Goal: Information Seeking & Learning: Check status

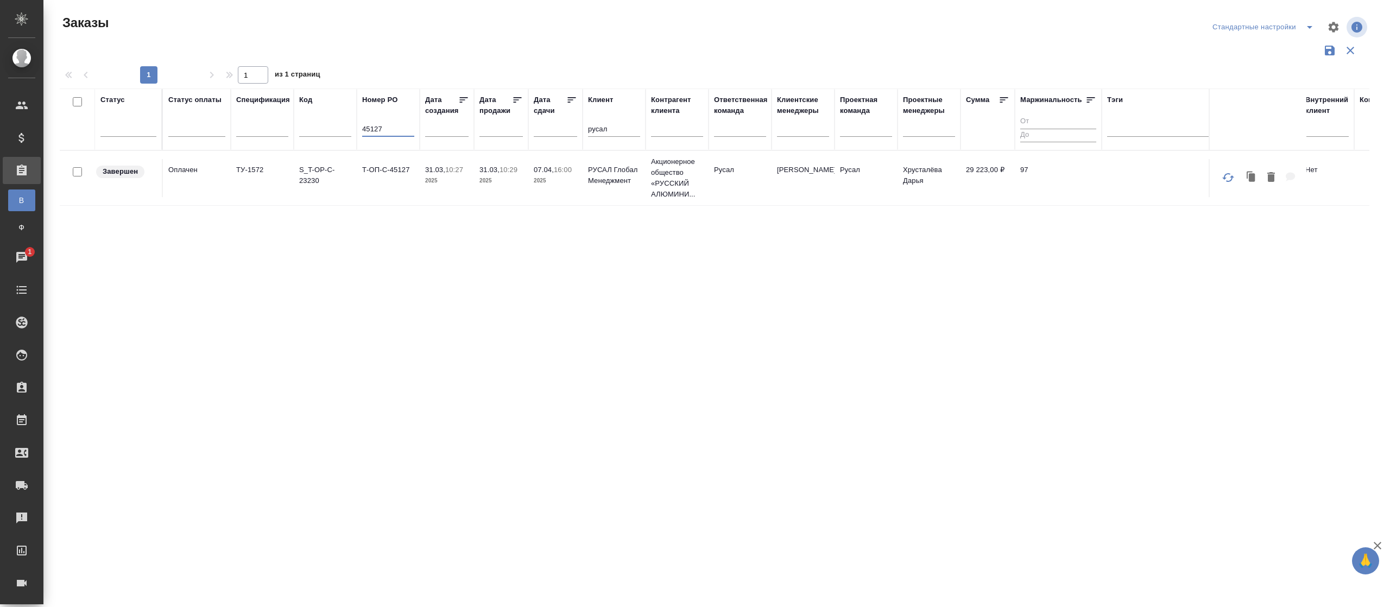
drag, startPoint x: 398, startPoint y: 127, endPoint x: 348, endPoint y: 125, distance: 50.0
click at [350, 127] on tr "Статус Статус оплаты Спецификация Код Номер PO 45127 Дата создания Дата продажи…" at bounding box center [852, 120] width 1585 height 62
drag, startPoint x: 615, startPoint y: 125, endPoint x: 528, endPoint y: 126, distance: 86.3
click at [528, 126] on tr "Статус Статус оплаты Спецификация Код Номер PO Дата создания Дата продажи Дата …" at bounding box center [852, 120] width 1585 height 62
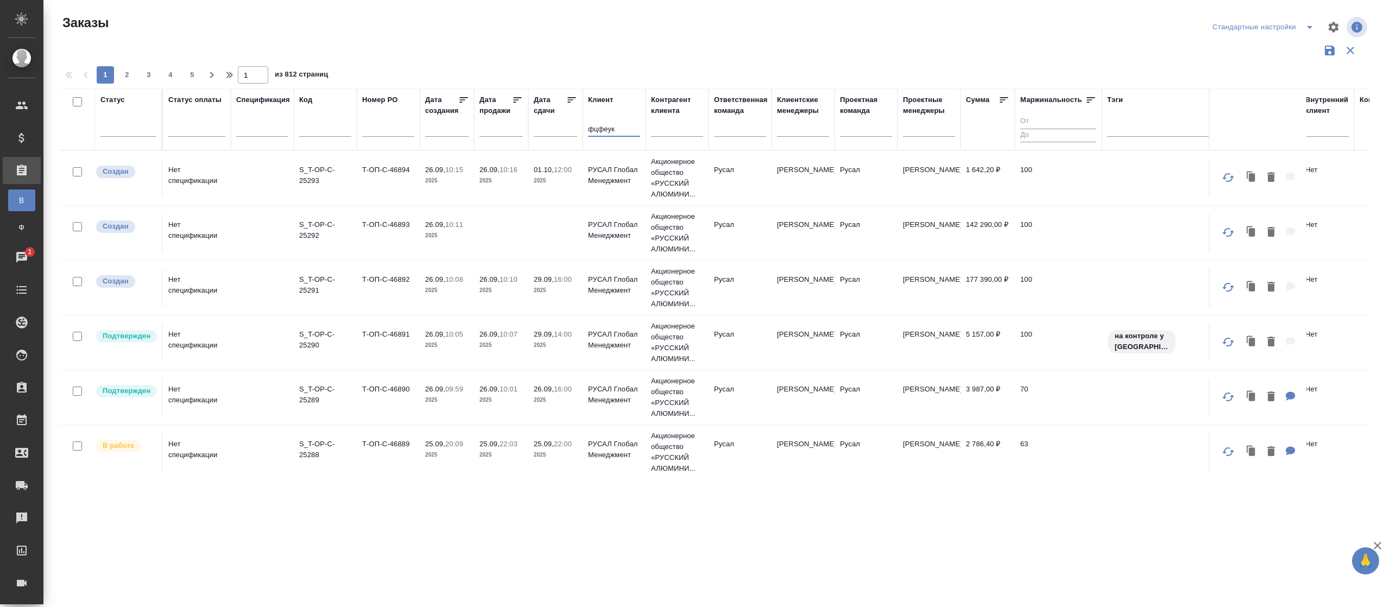
type input "фцфеукф"
click at [462, 129] on tr "Статус Статус оплаты Спецификация Код Номер PO Дата создания Дата продажи Дата …" at bounding box center [852, 120] width 1585 height 62
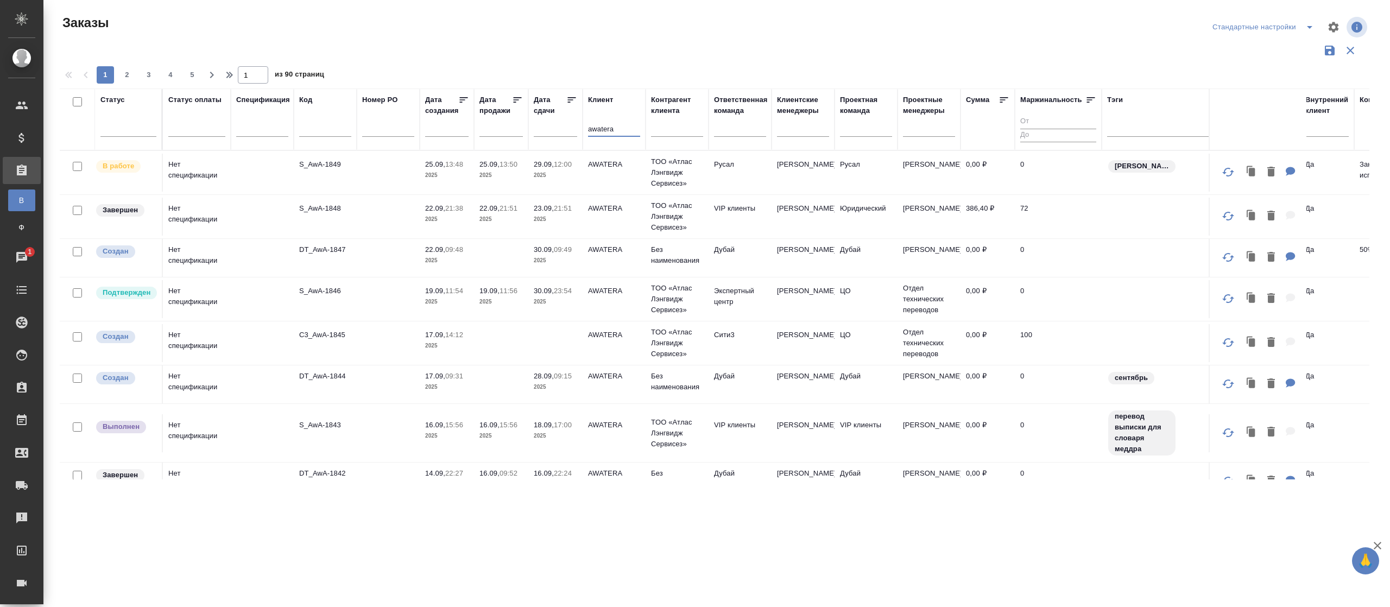
type input "awatera"
click at [604, 173] on td "AWATERA" at bounding box center [614, 173] width 63 height 38
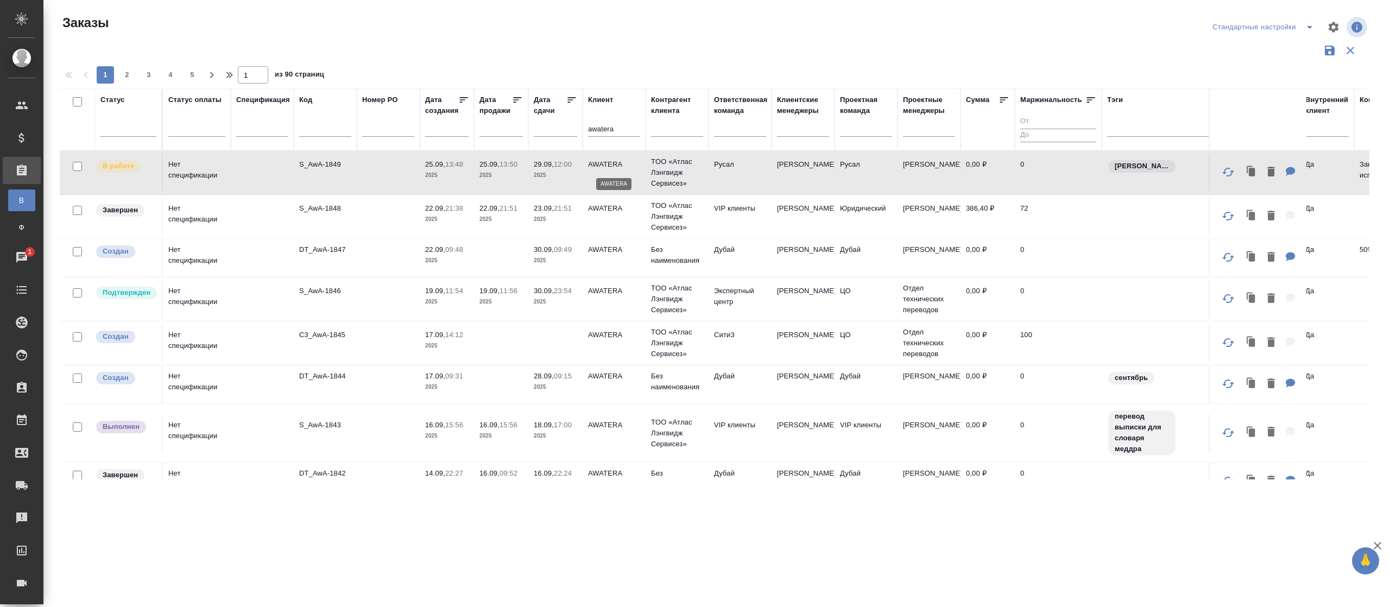
click at [617, 169] on p "AWATERA" at bounding box center [614, 164] width 52 height 11
click at [1001, 95] on icon at bounding box center [1004, 99] width 11 height 11
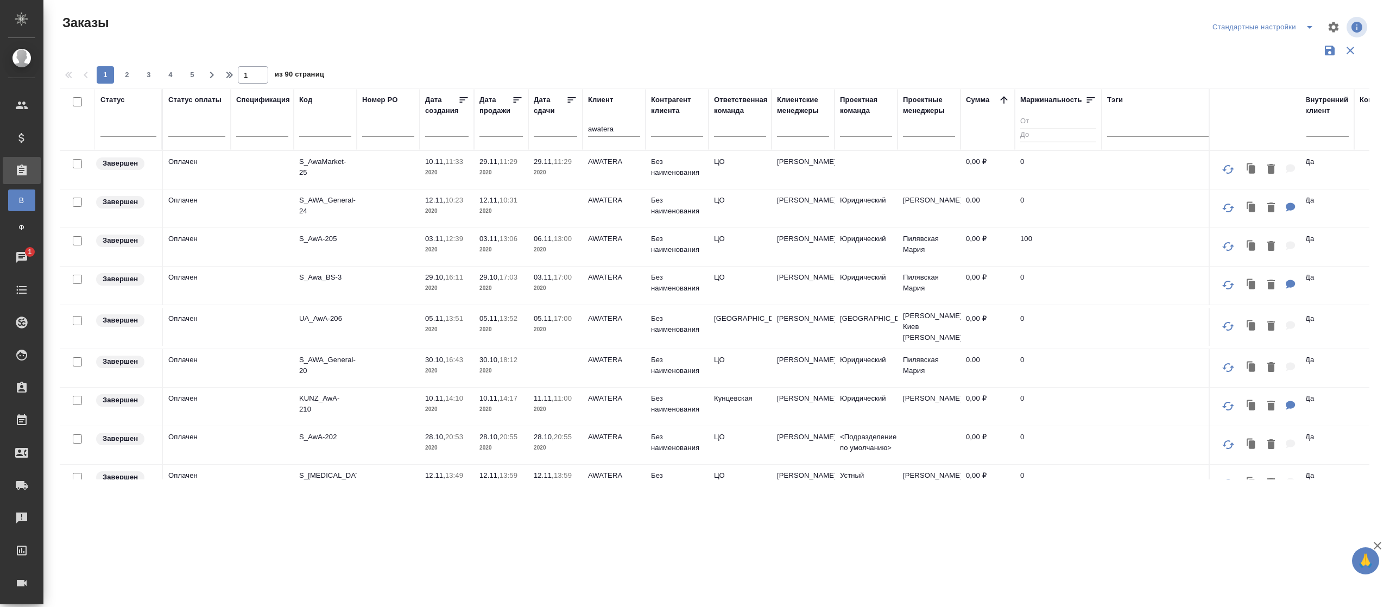
click at [1002, 99] on icon at bounding box center [1004, 99] width 11 height 11
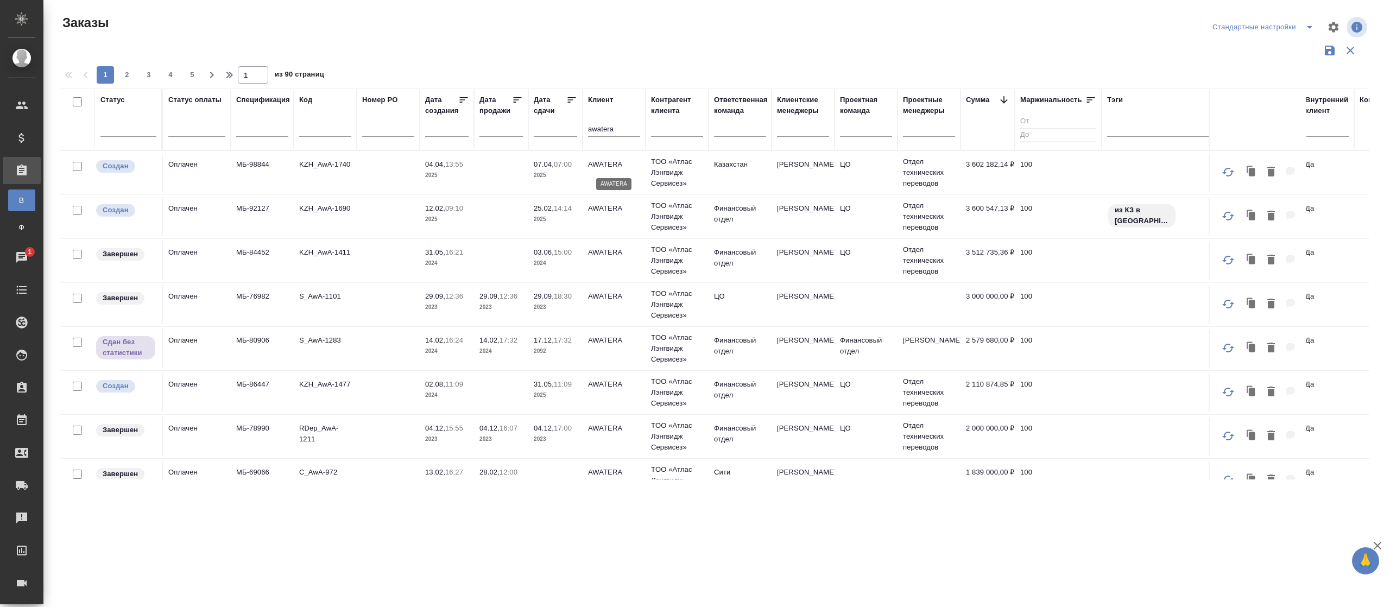
click at [610, 162] on p "AWATERA" at bounding box center [614, 164] width 52 height 11
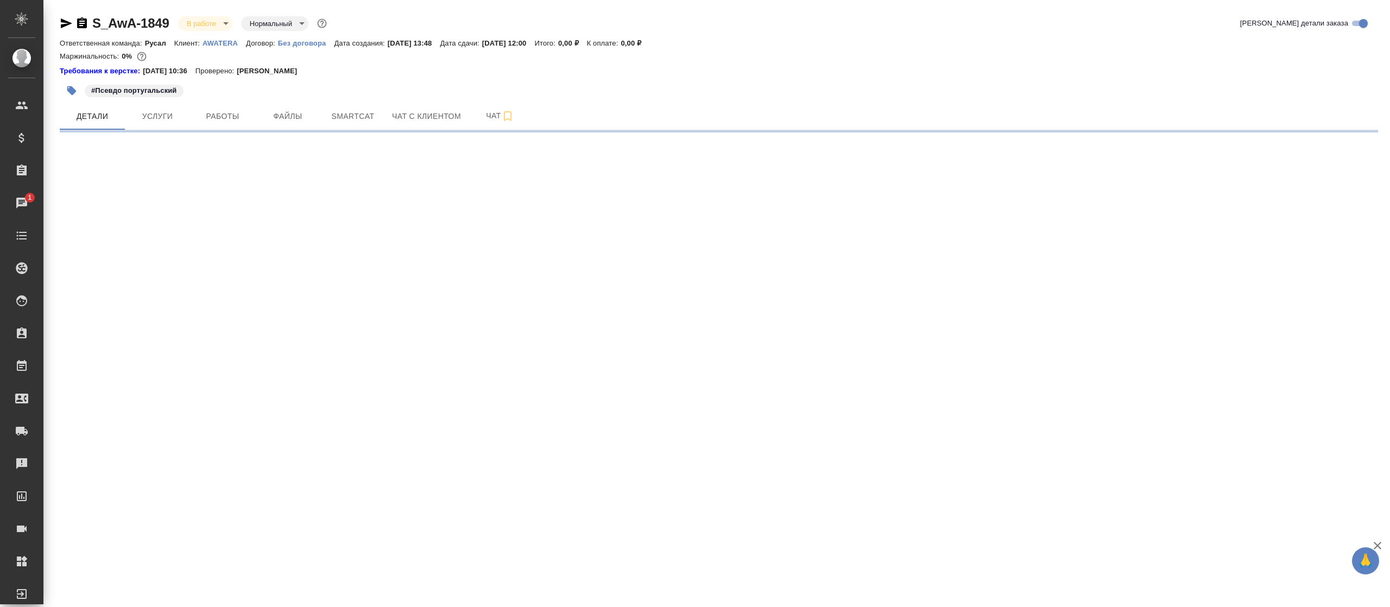
select select "RU"
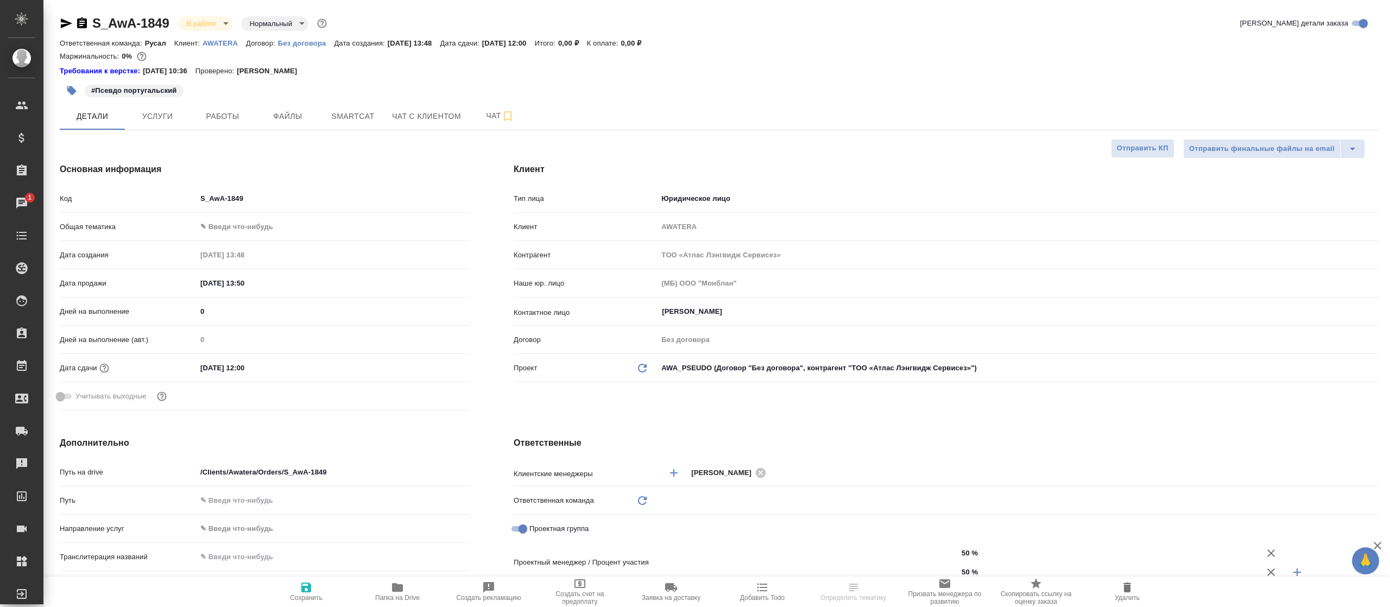
type textarea "x"
type input "Русал"
type input "[PERSON_NAME]"
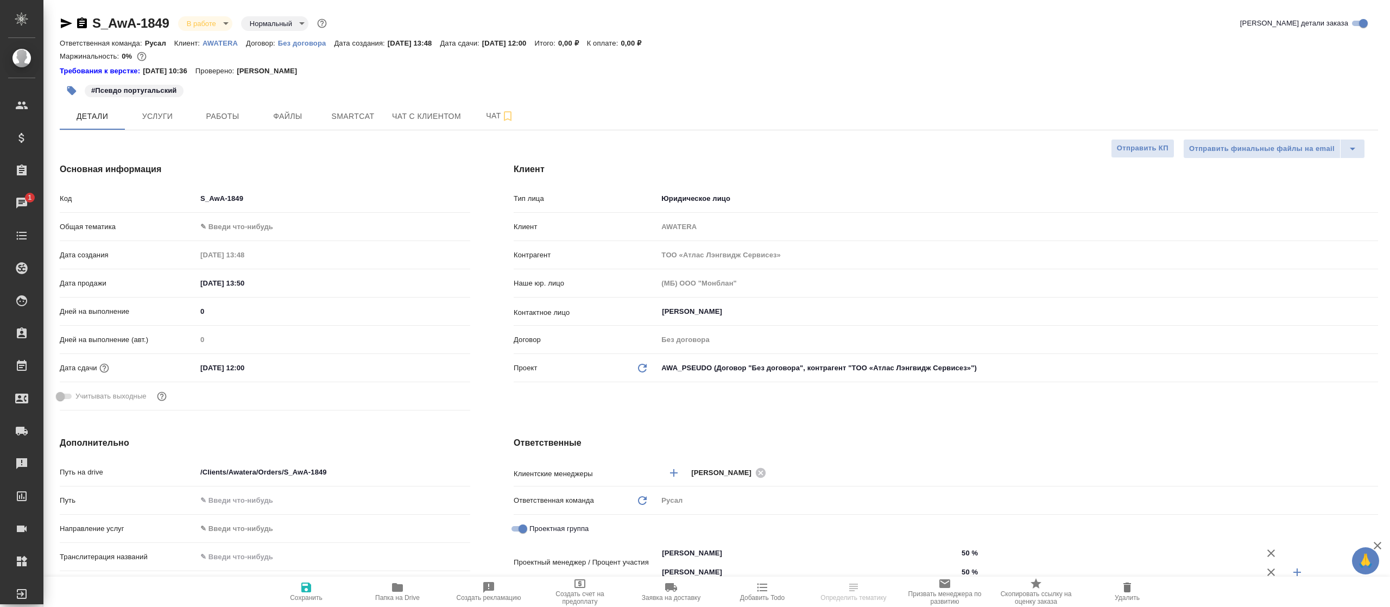
type input "[PERSON_NAME]"
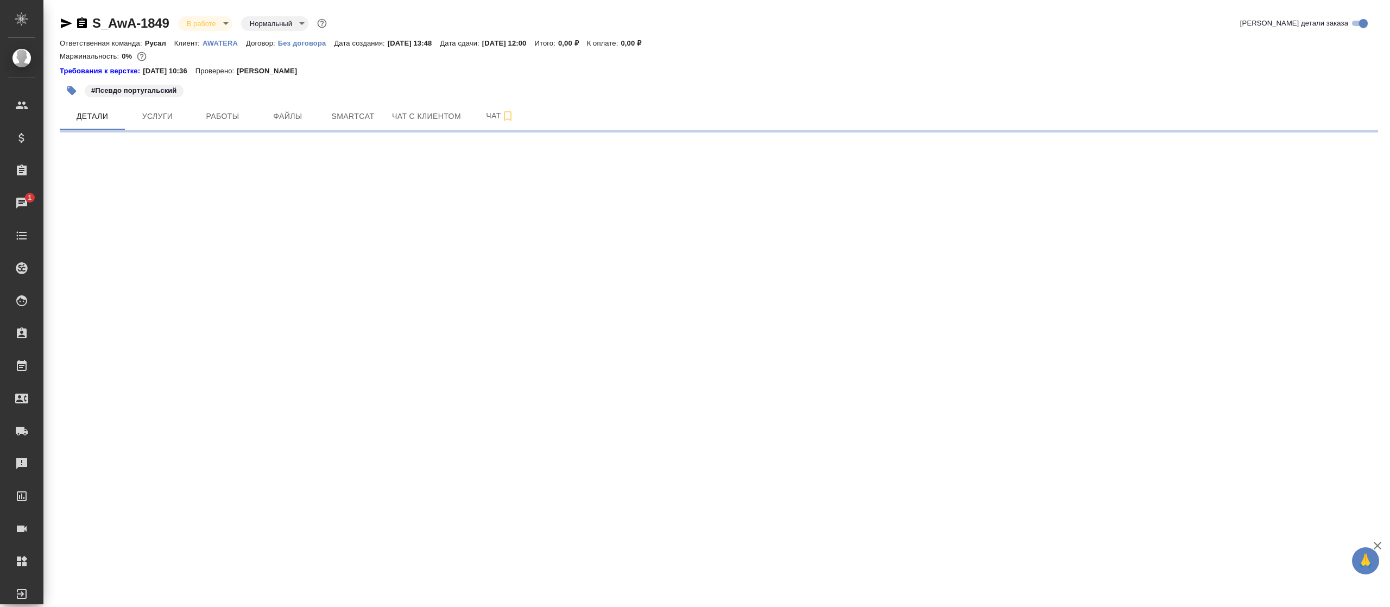
select select "RU"
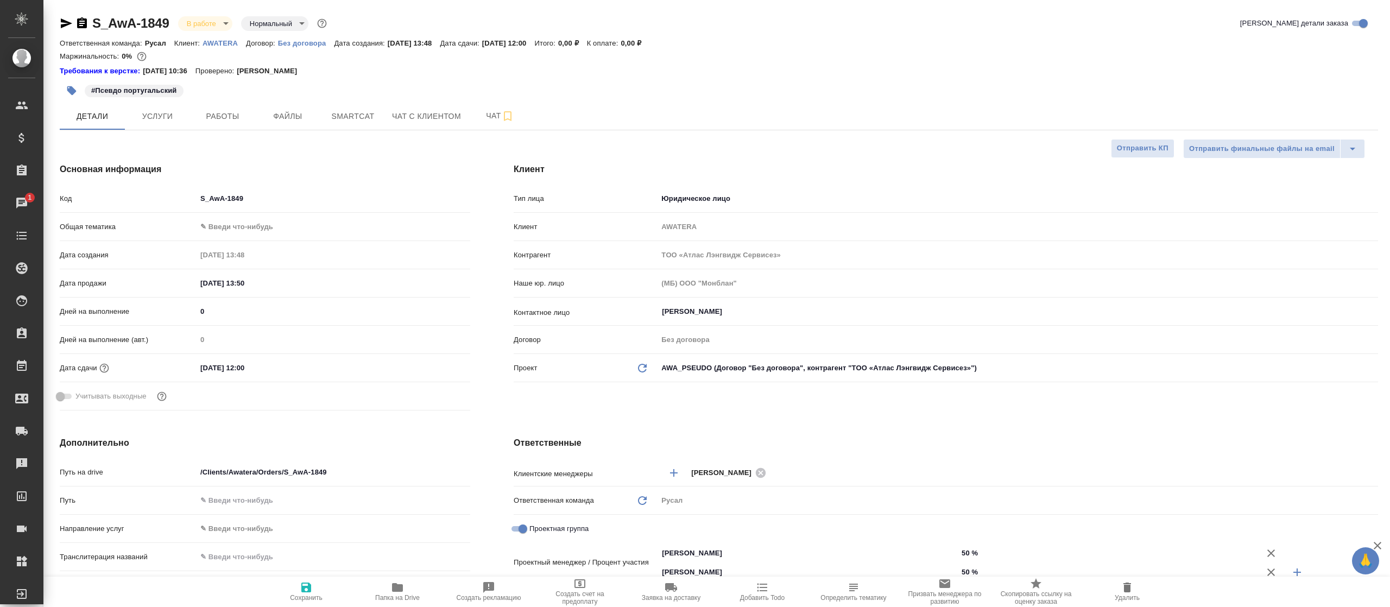
type textarea "x"
click at [224, 41] on p "AWATERA" at bounding box center [224, 43] width 43 height 8
type textarea "x"
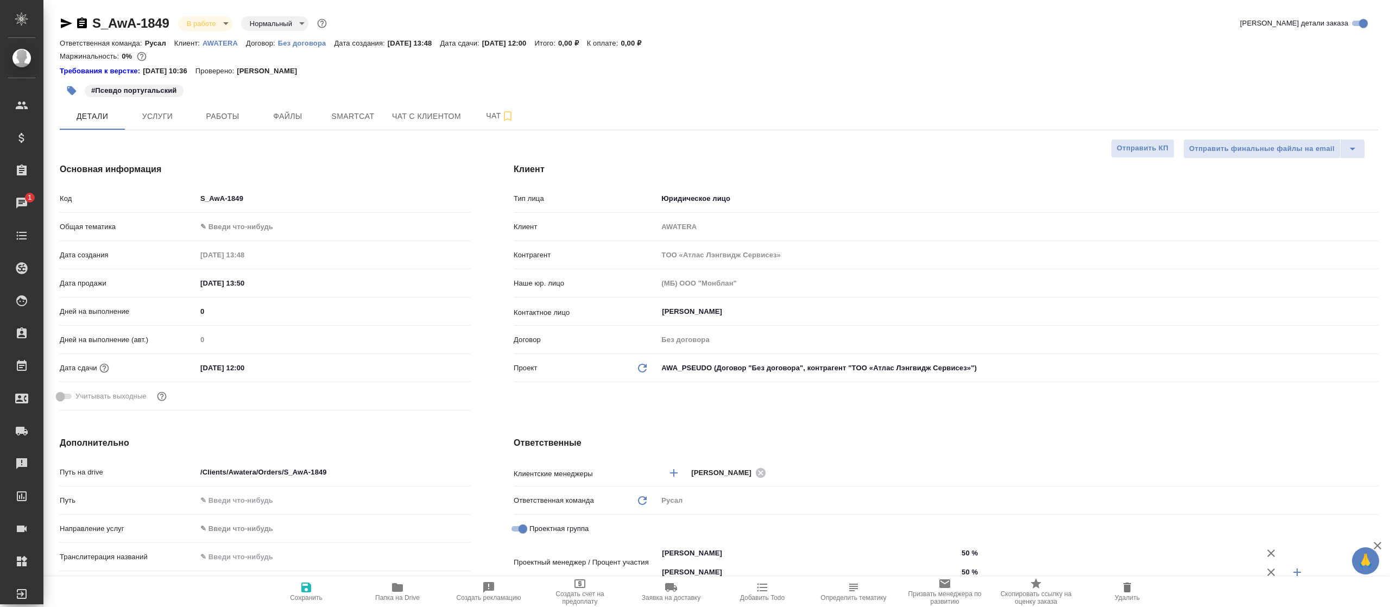
type textarea "x"
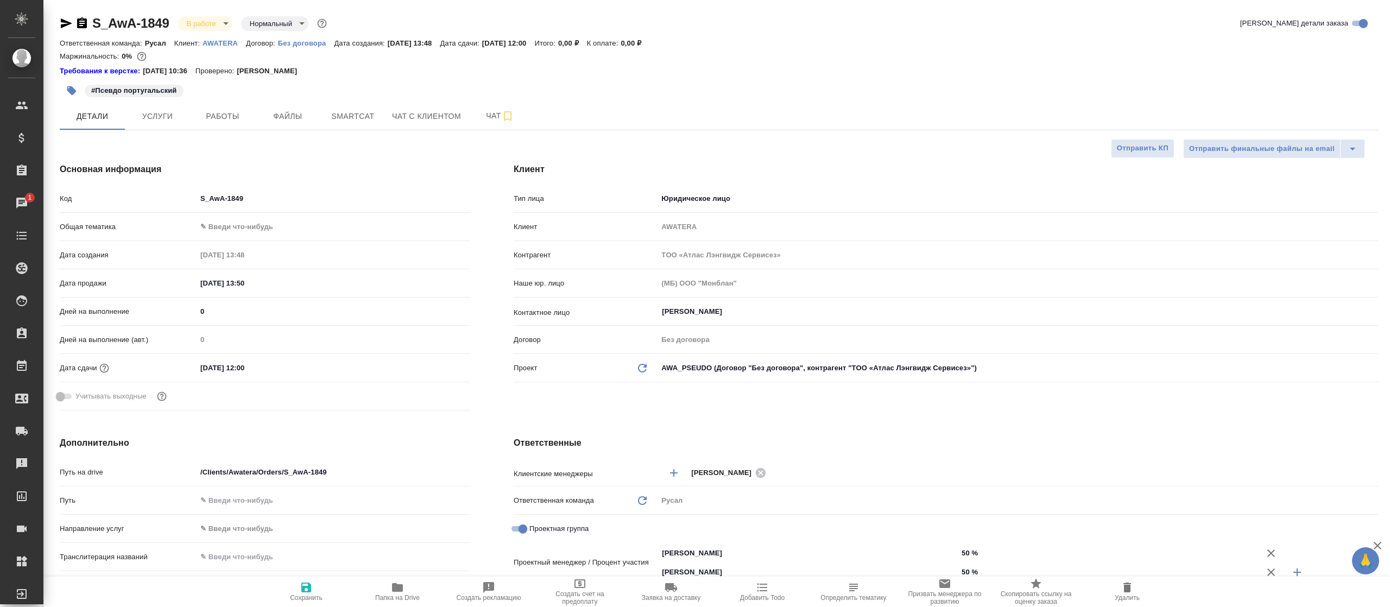
type textarea "x"
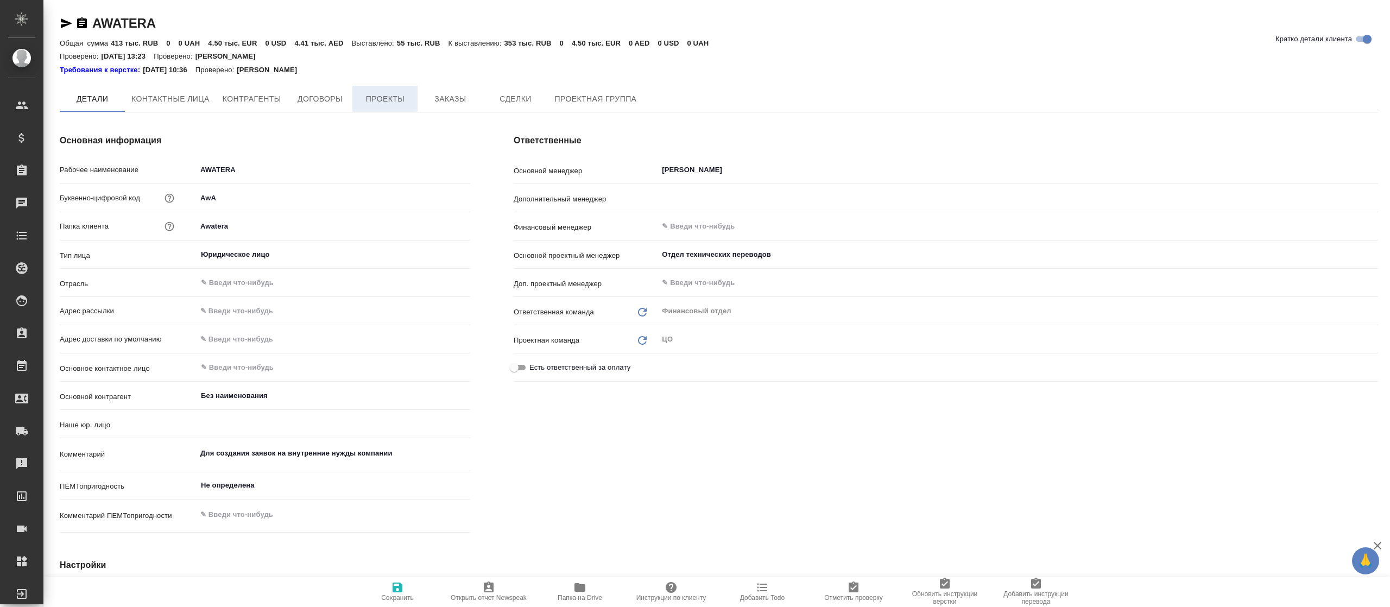
type textarea "x"
type input "(МБ) ООО "Монблан""
type textarea "x"
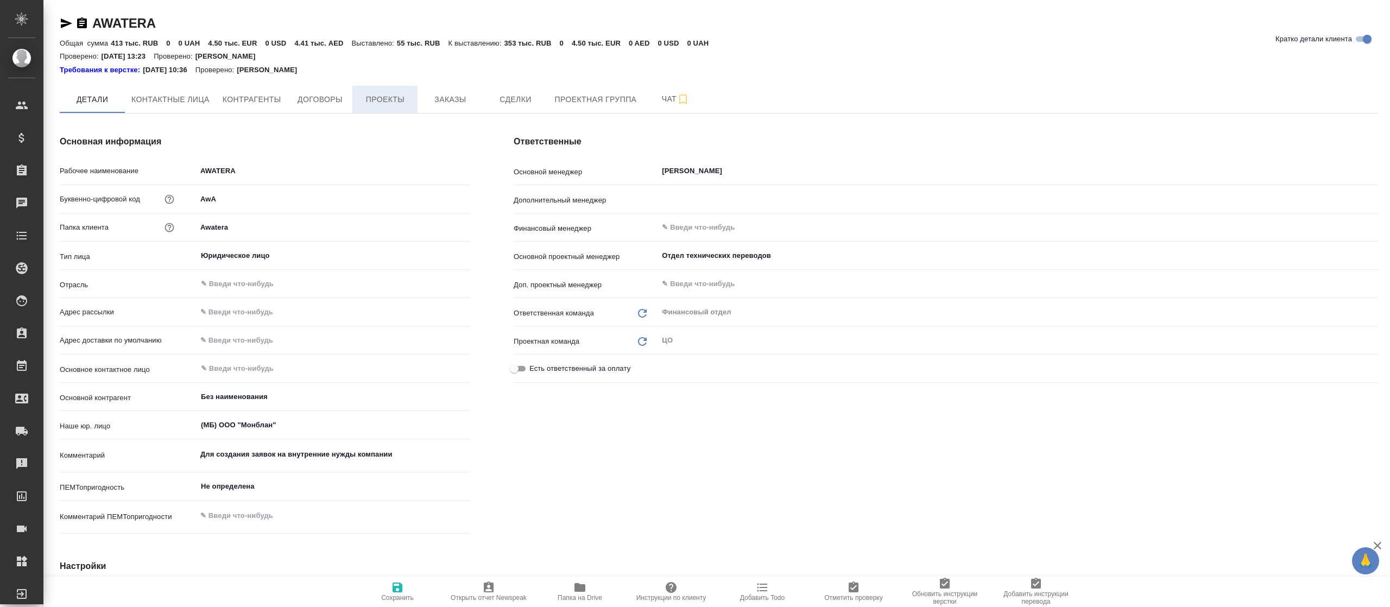
type textarea "x"
click at [376, 95] on span "Проекты" at bounding box center [385, 100] width 52 height 14
type textarea "x"
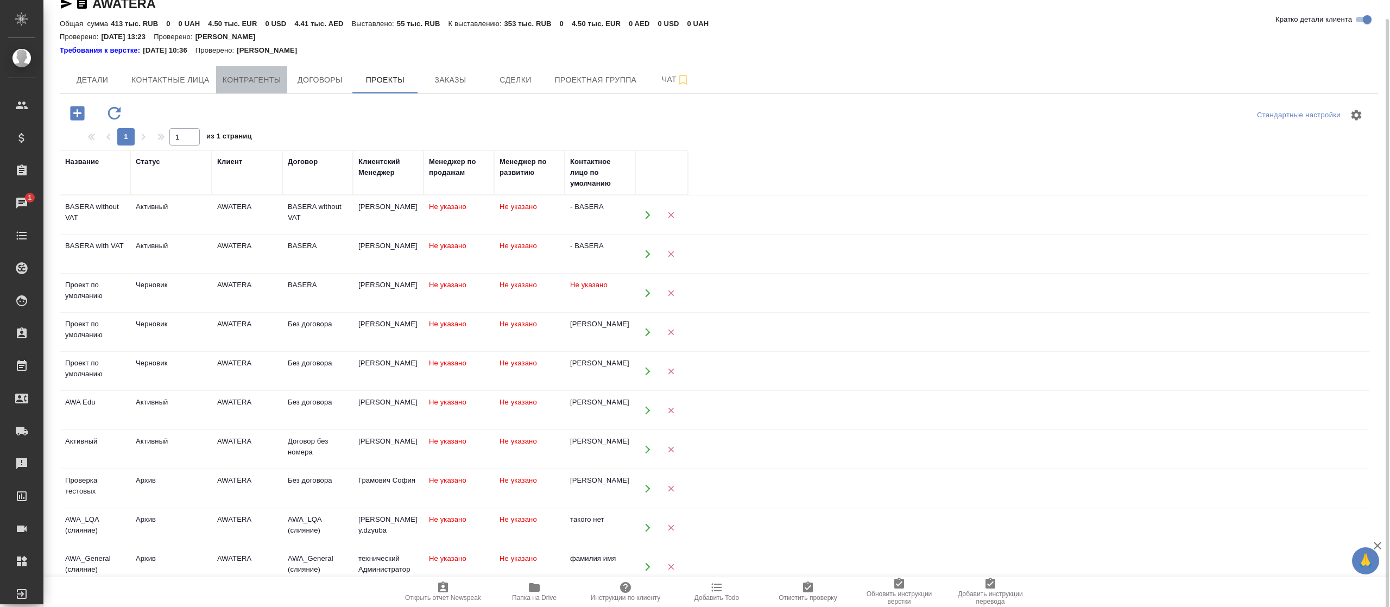
click at [257, 72] on button "Контрагенты" at bounding box center [252, 79] width 72 height 27
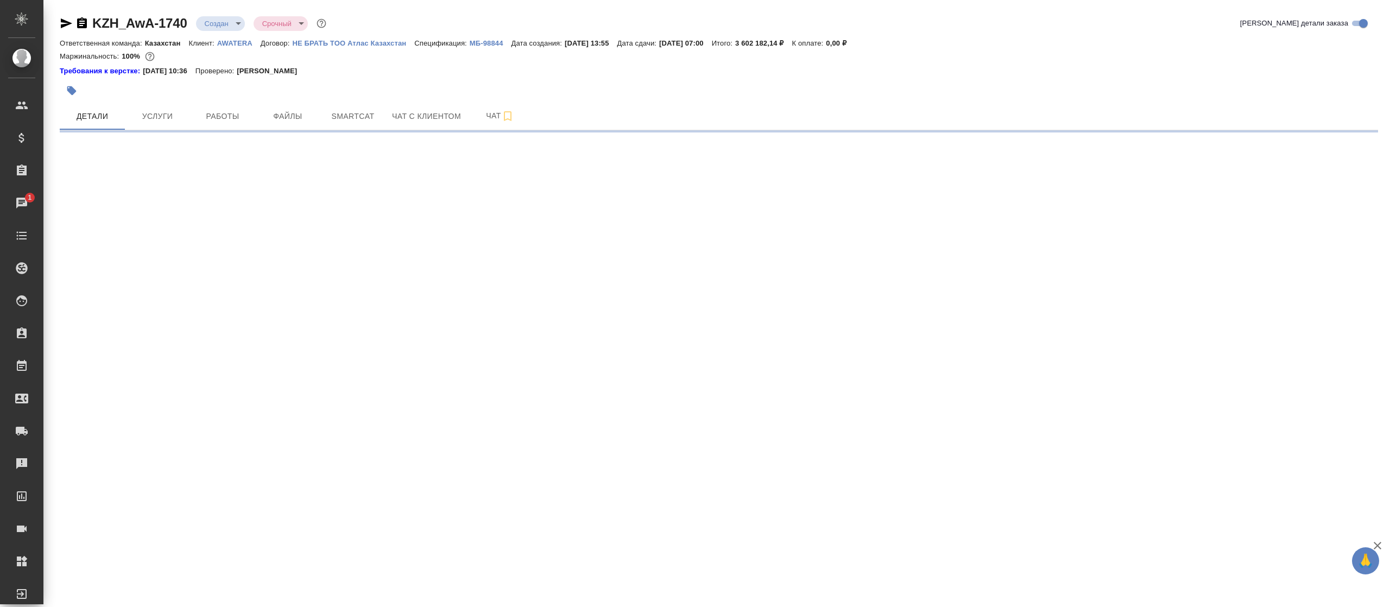
select select "RU"
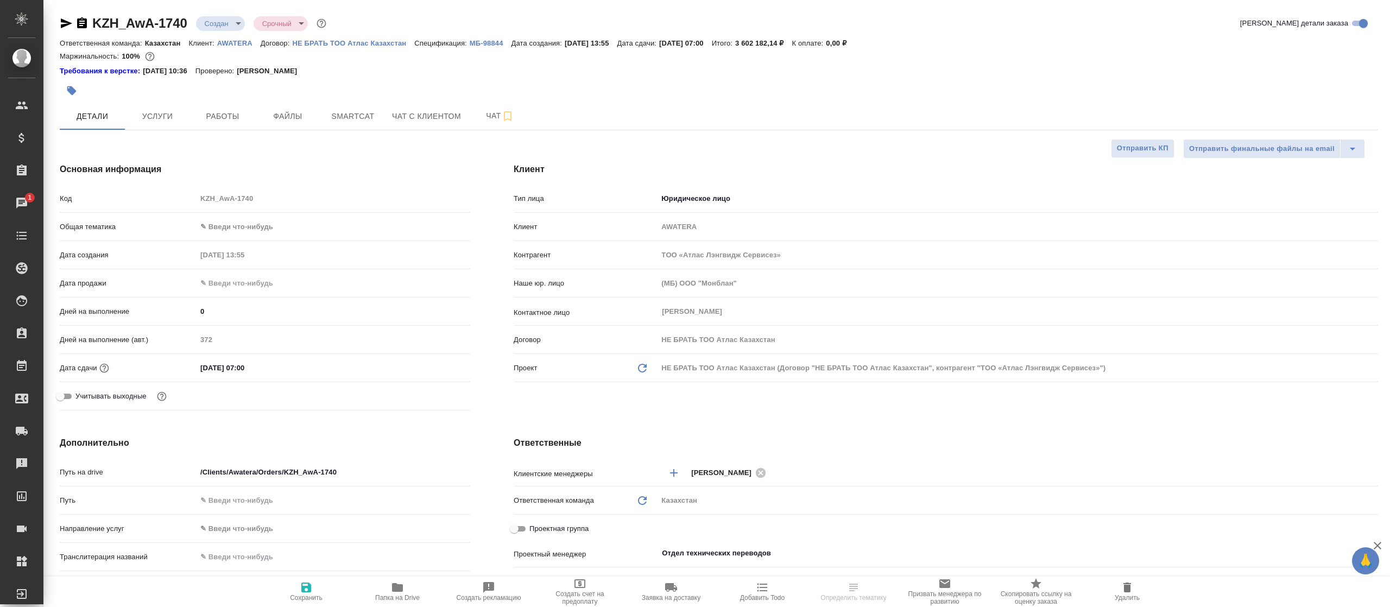
type textarea "x"
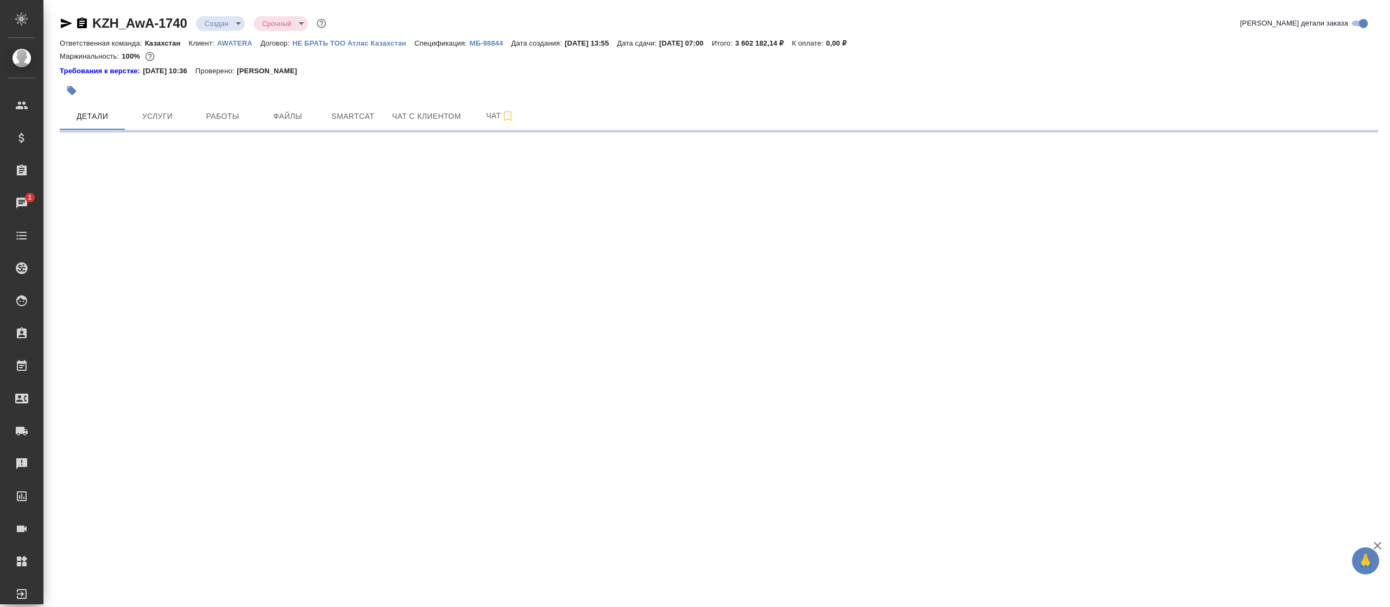
select select "RU"
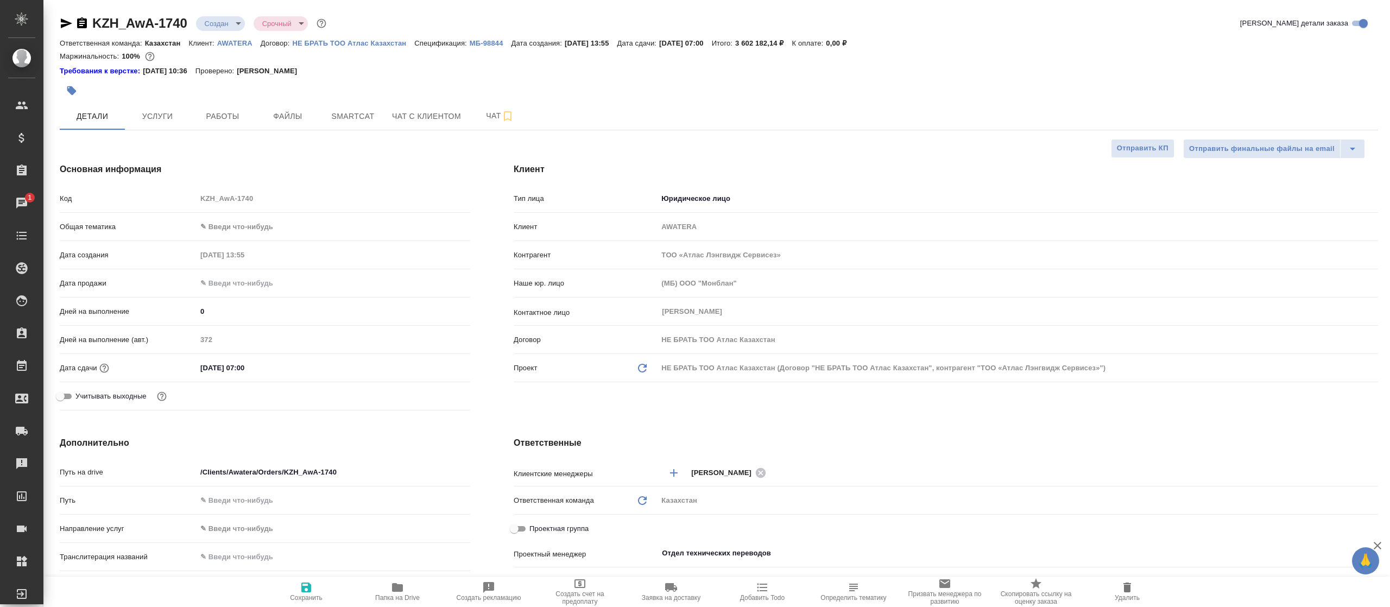
type textarea "x"
click at [233, 39] on p "AWATERA" at bounding box center [238, 43] width 43 height 8
type textarea "x"
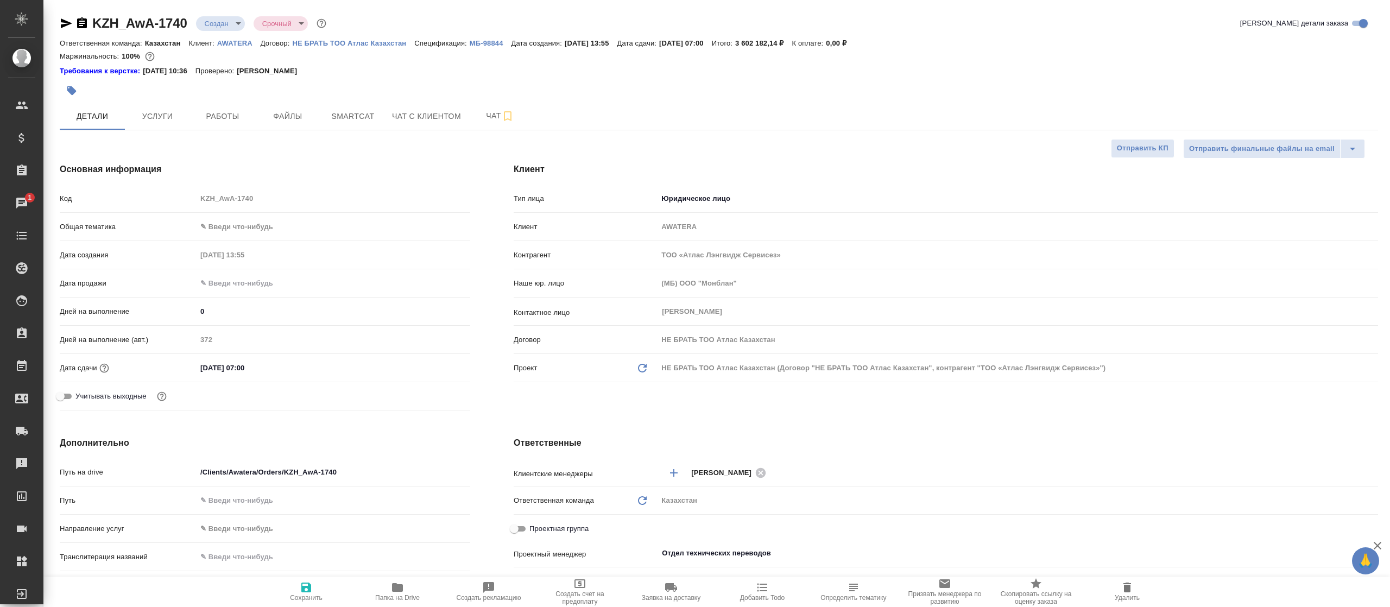
type textarea "x"
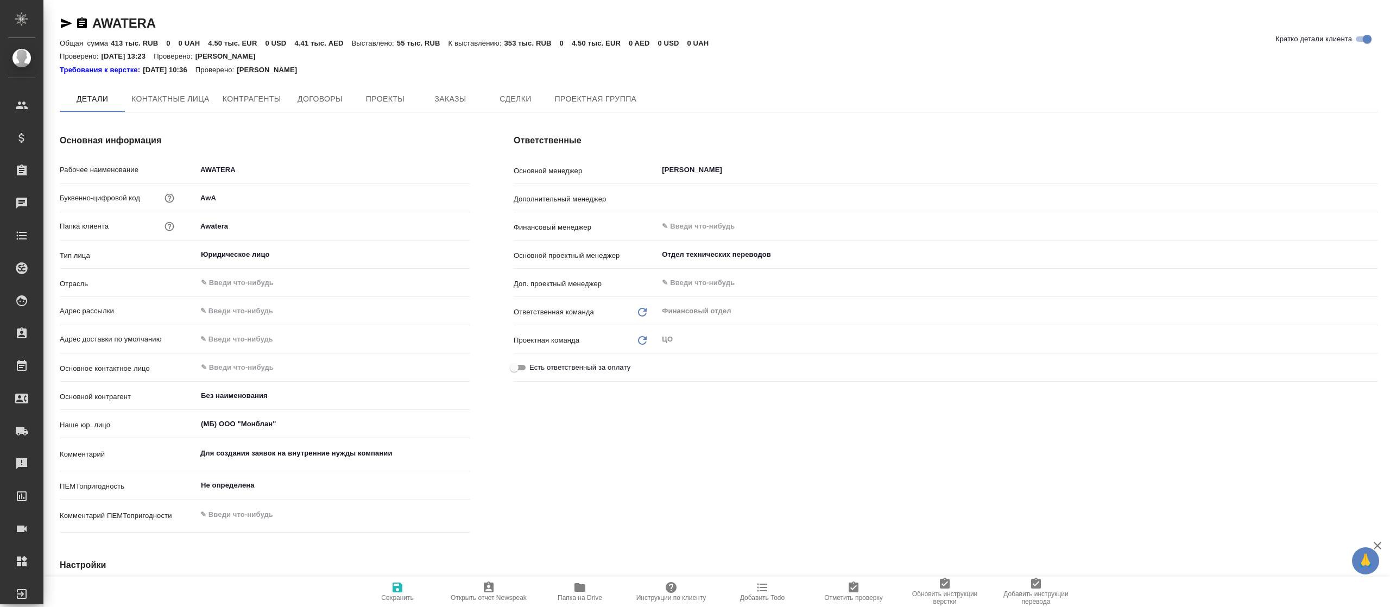
type textarea "x"
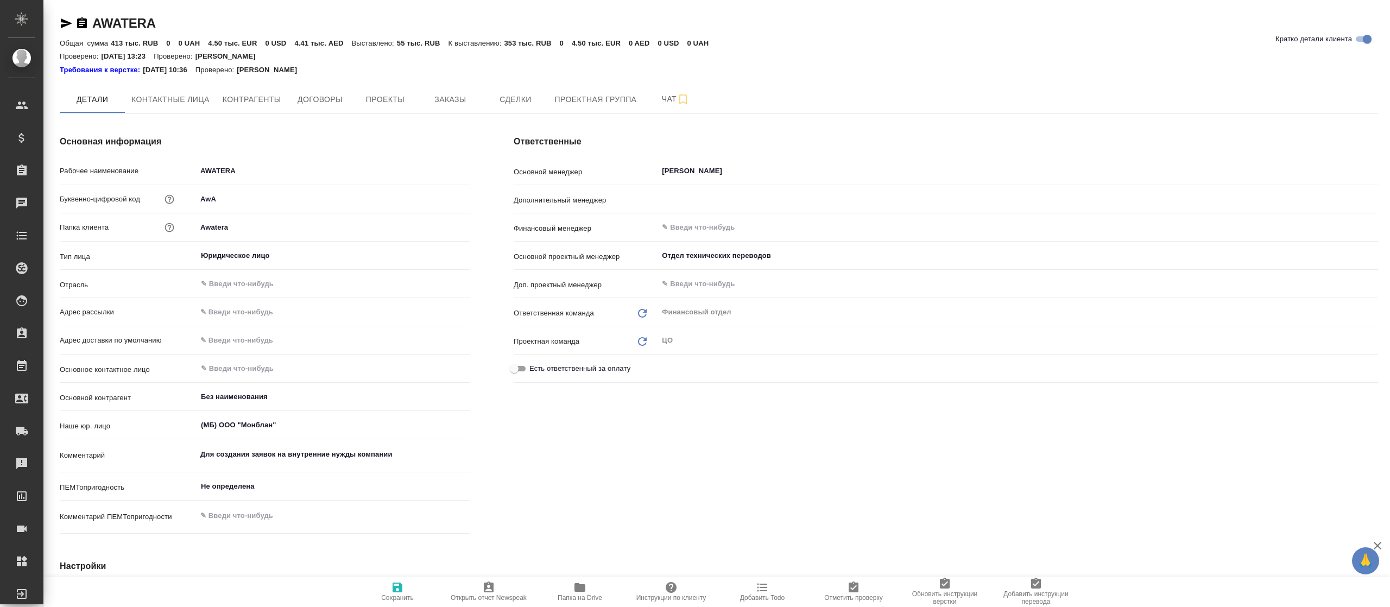
type textarea "x"
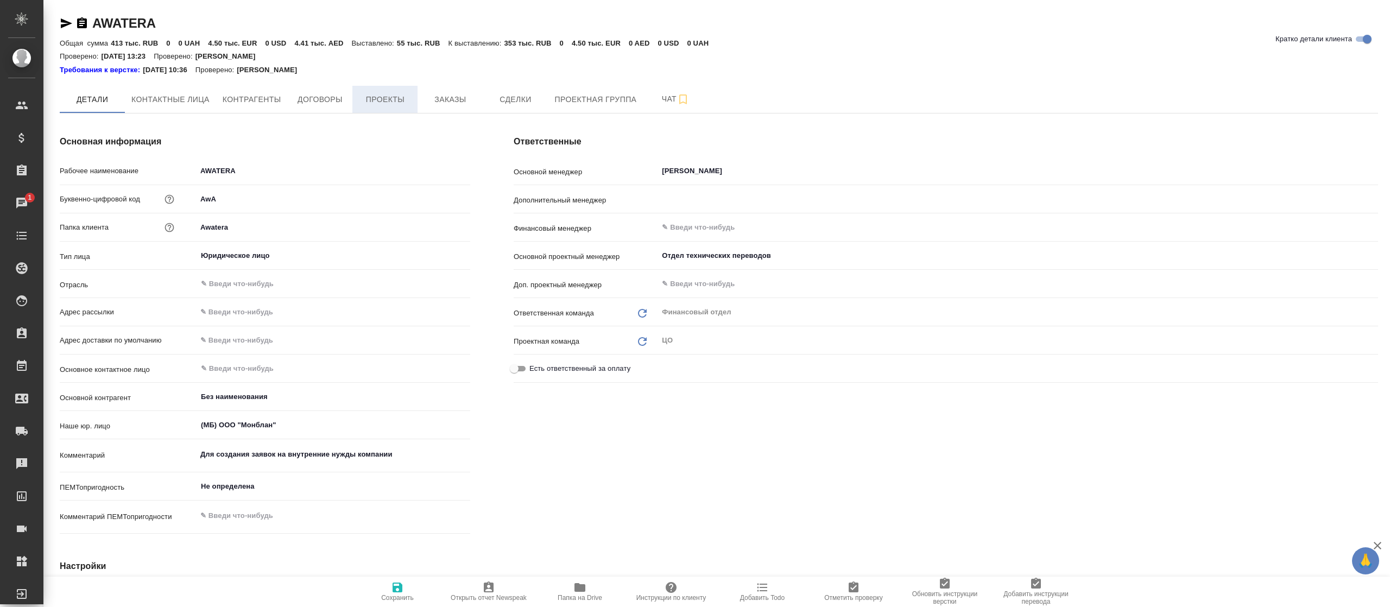
click at [403, 104] on span "Проекты" at bounding box center [385, 100] width 52 height 14
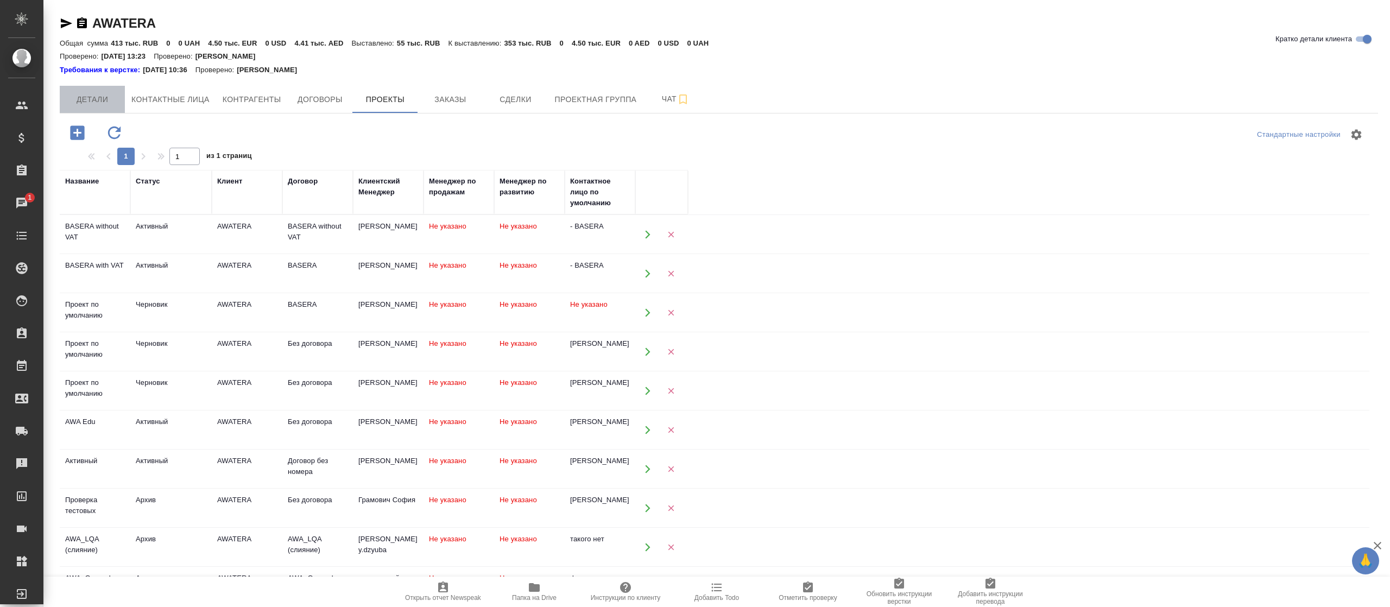
click at [110, 104] on span "Детали" at bounding box center [92, 100] width 52 height 14
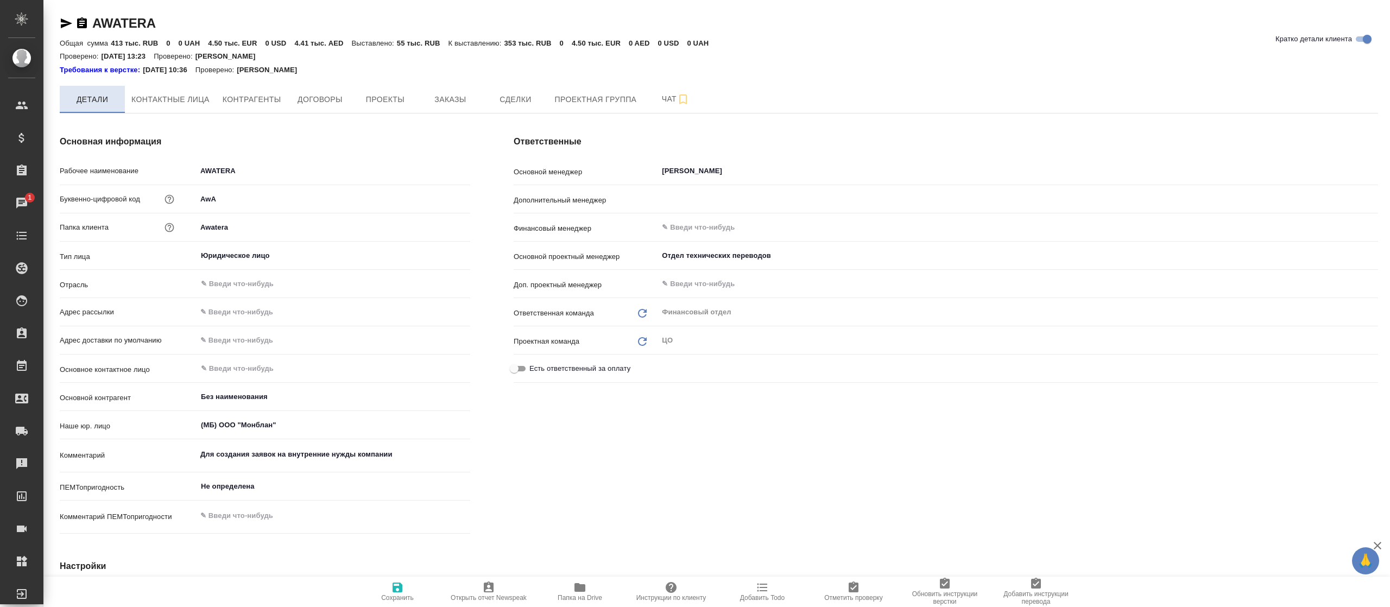
type textarea "x"
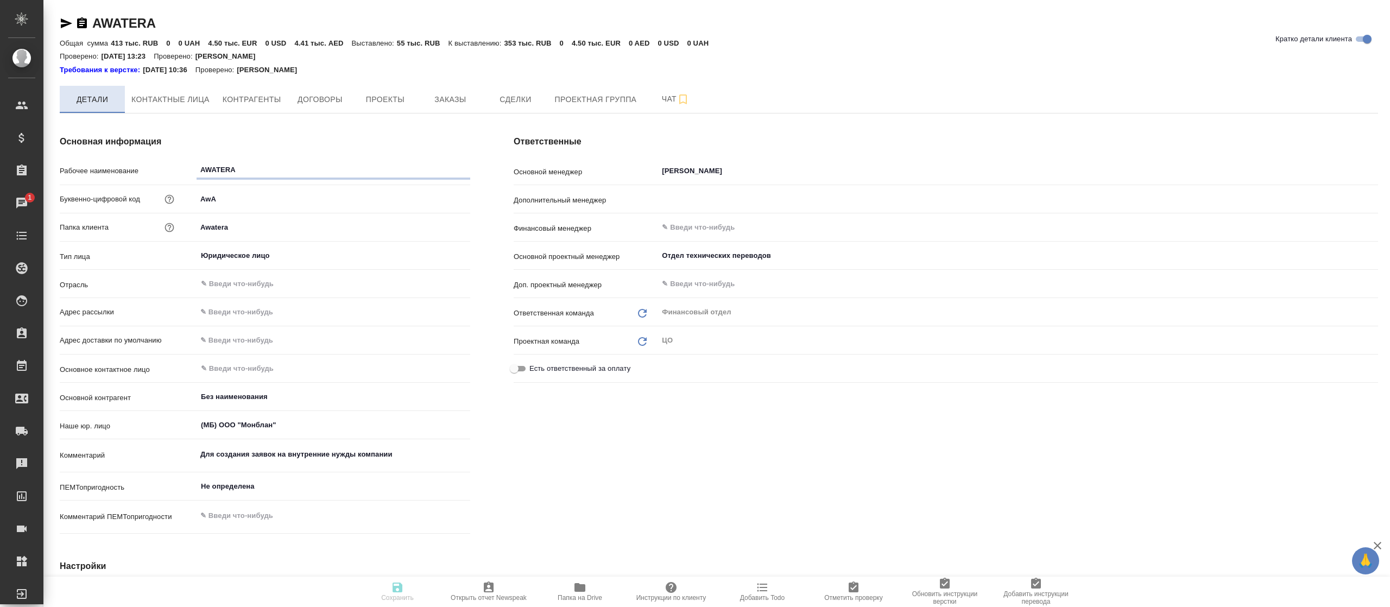
type textarea "x"
click at [396, 108] on button "Проекты" at bounding box center [384, 99] width 65 height 27
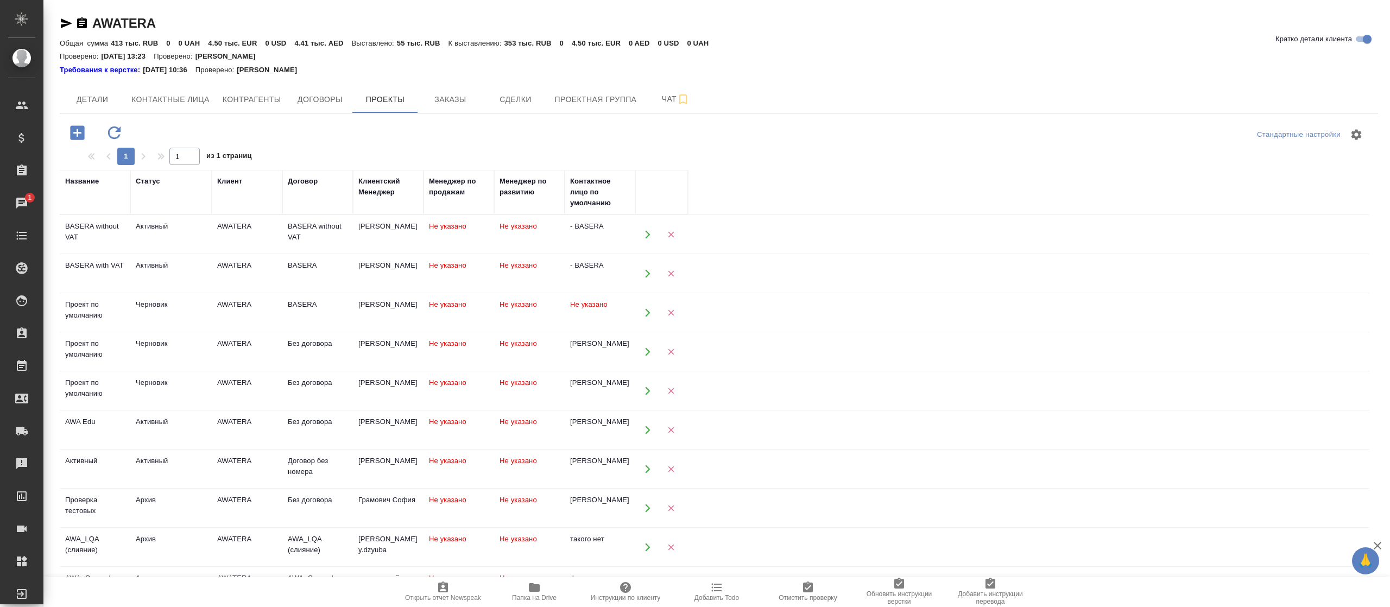
click at [291, 236] on div "BASERA without VAT" at bounding box center [318, 232] width 60 height 22
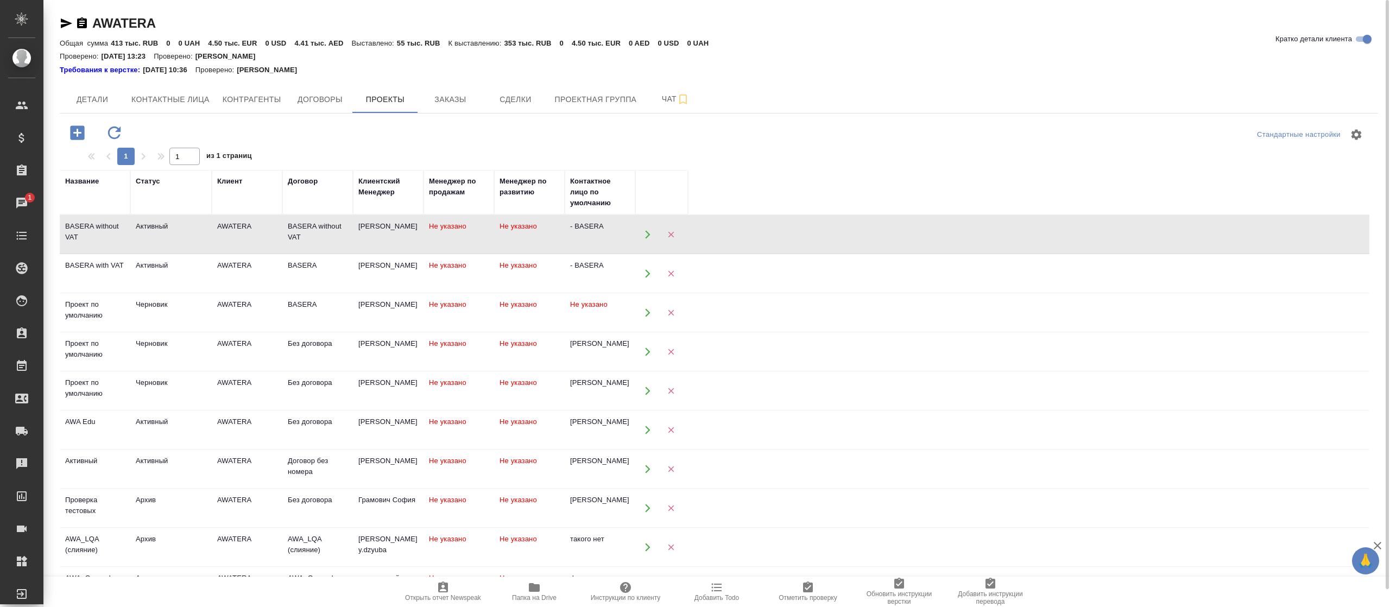
click at [182, 357] on td "Черновик" at bounding box center [170, 352] width 81 height 38
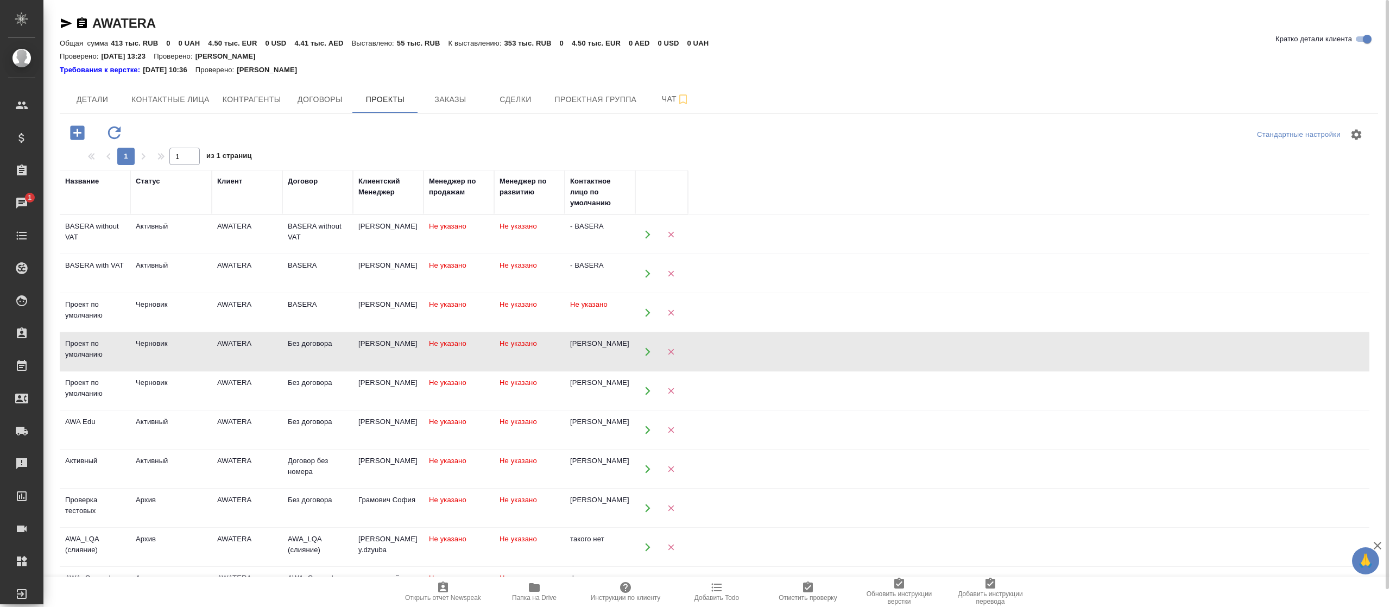
click at [182, 357] on td "Черновик" at bounding box center [170, 352] width 81 height 38
click at [200, 429] on td "Активный" at bounding box center [170, 430] width 81 height 38
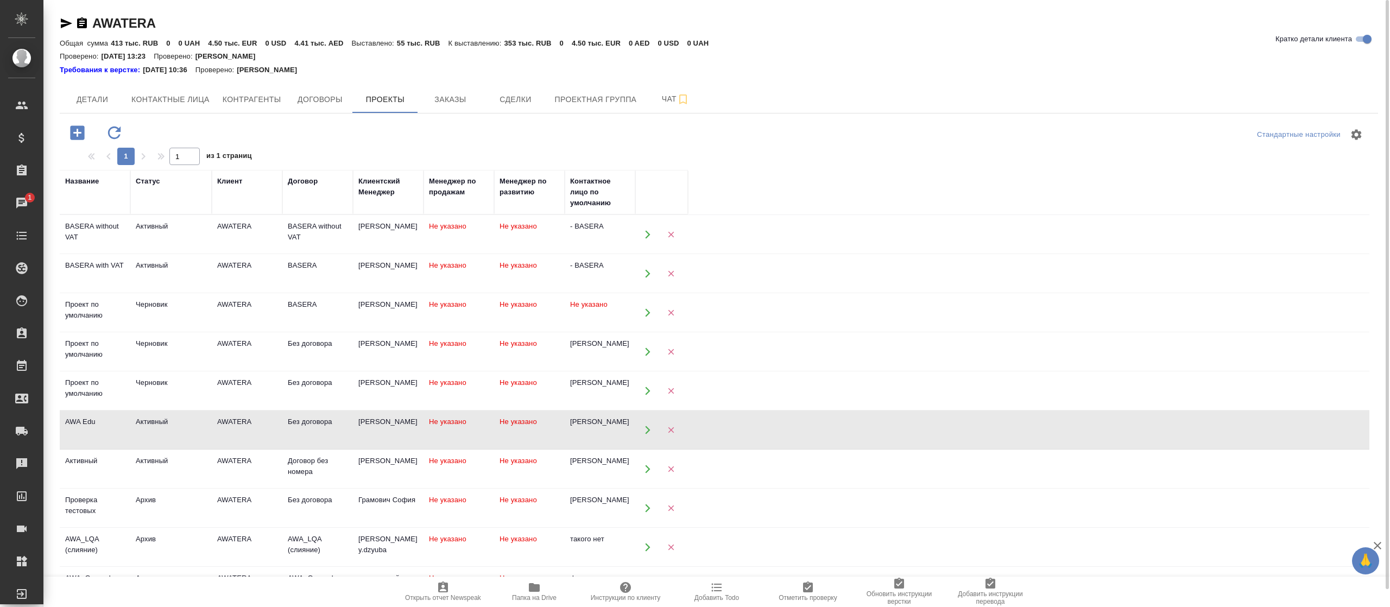
click at [200, 429] on td "Активный" at bounding box center [170, 430] width 81 height 38
click at [247, 469] on td "AWATERA" at bounding box center [247, 469] width 71 height 38
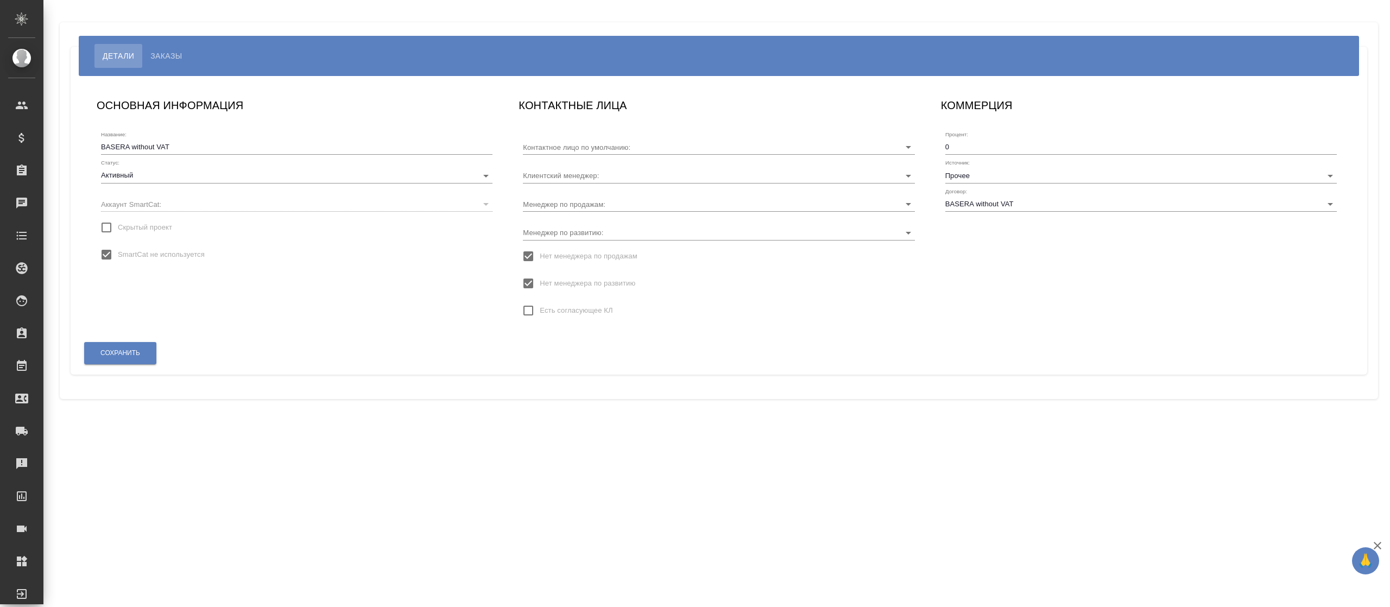
type input "Безбородов [PERSON_NAME]"
type input "- BASERA"
click at [177, 55] on span "Заказы" at bounding box center [165, 55] width 31 height 13
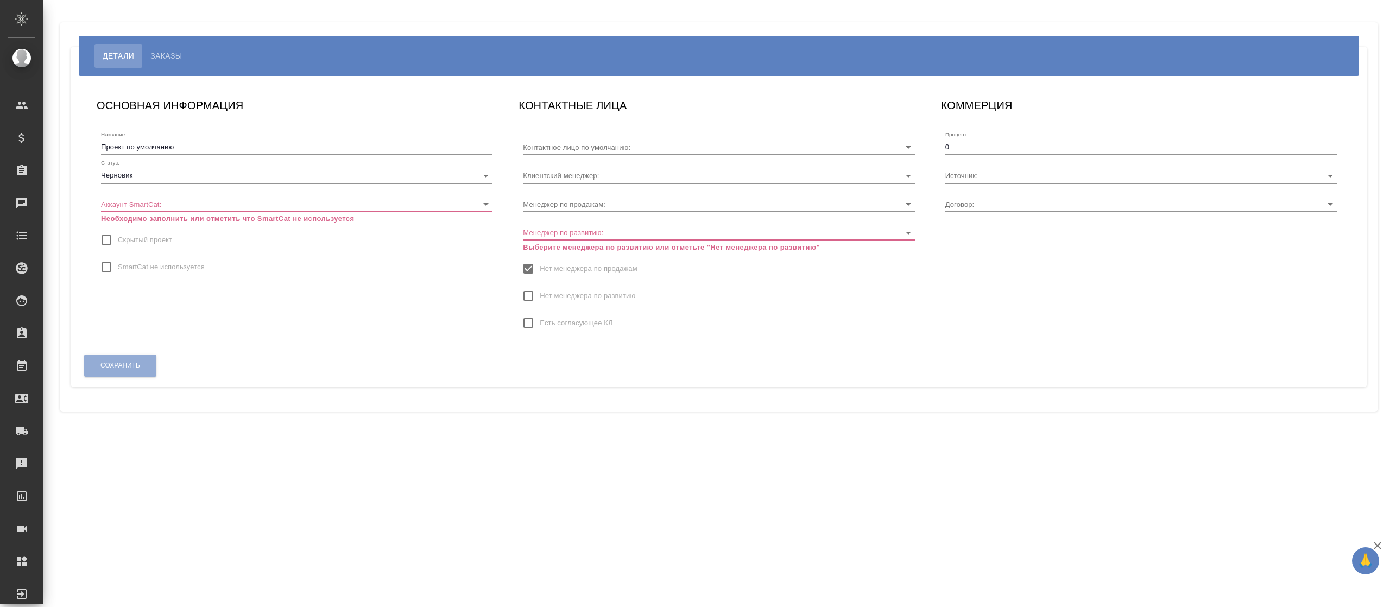
type input "Без договора"
type input "[PERSON_NAME] [PERSON_NAME]"
click at [162, 59] on span "Заказы" at bounding box center [165, 55] width 31 height 13
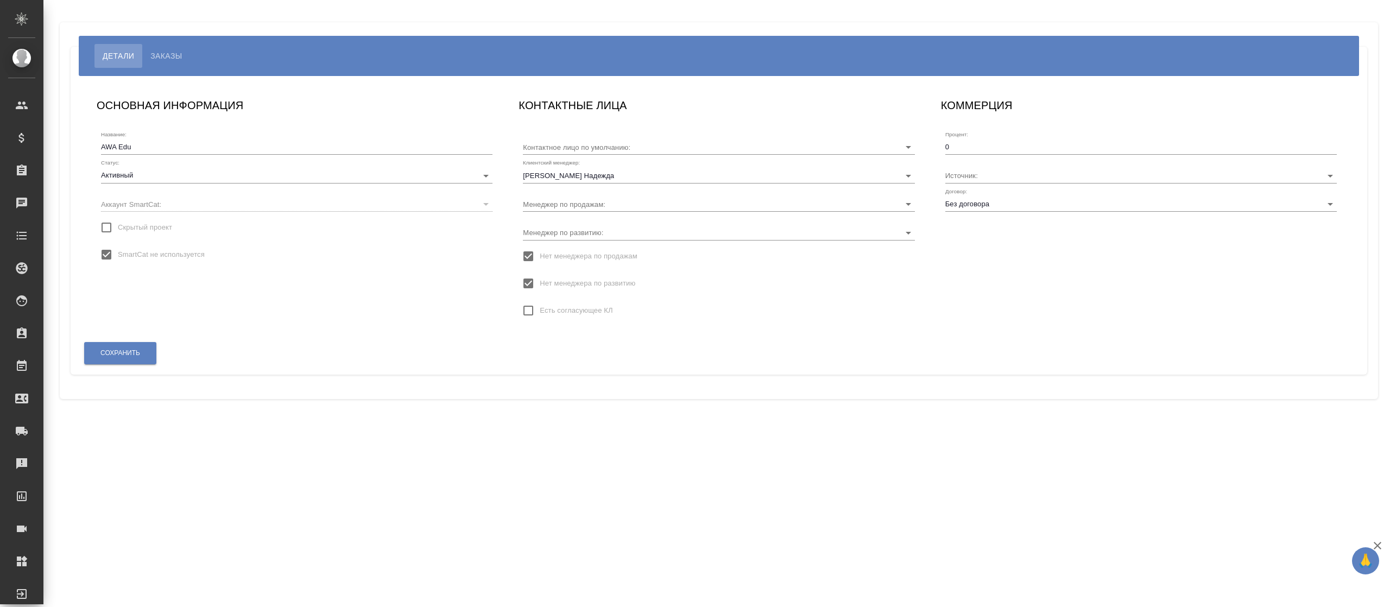
type input "Зубакин Андрей"
click at [172, 50] on span "Заказы" at bounding box center [165, 55] width 31 height 13
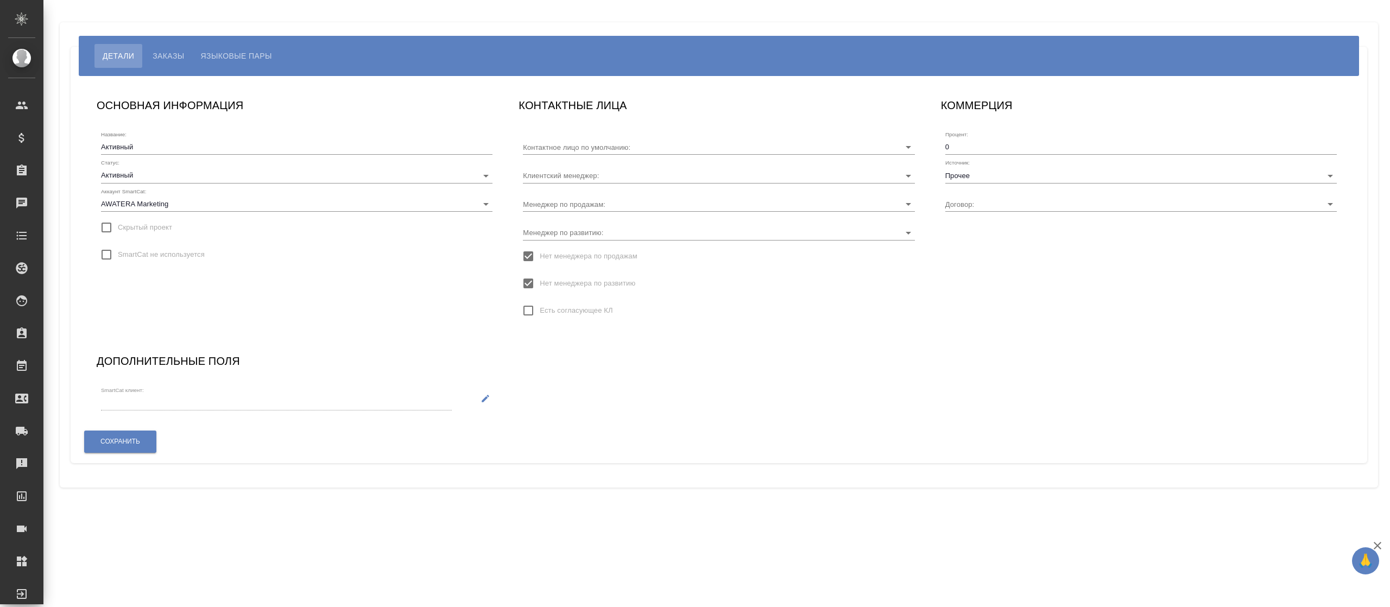
type input "Договор без номера"
type input "[PERSON_NAME]"
click at [176, 54] on span "Заказы" at bounding box center [168, 55] width 31 height 13
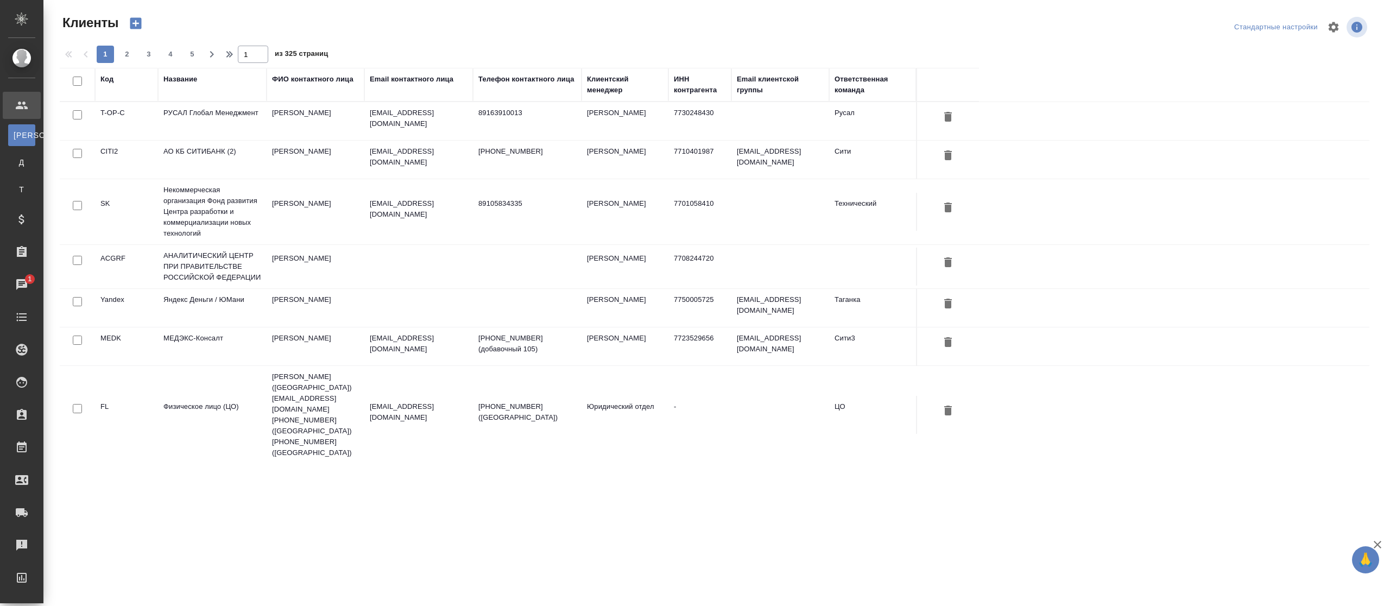
select select "RU"
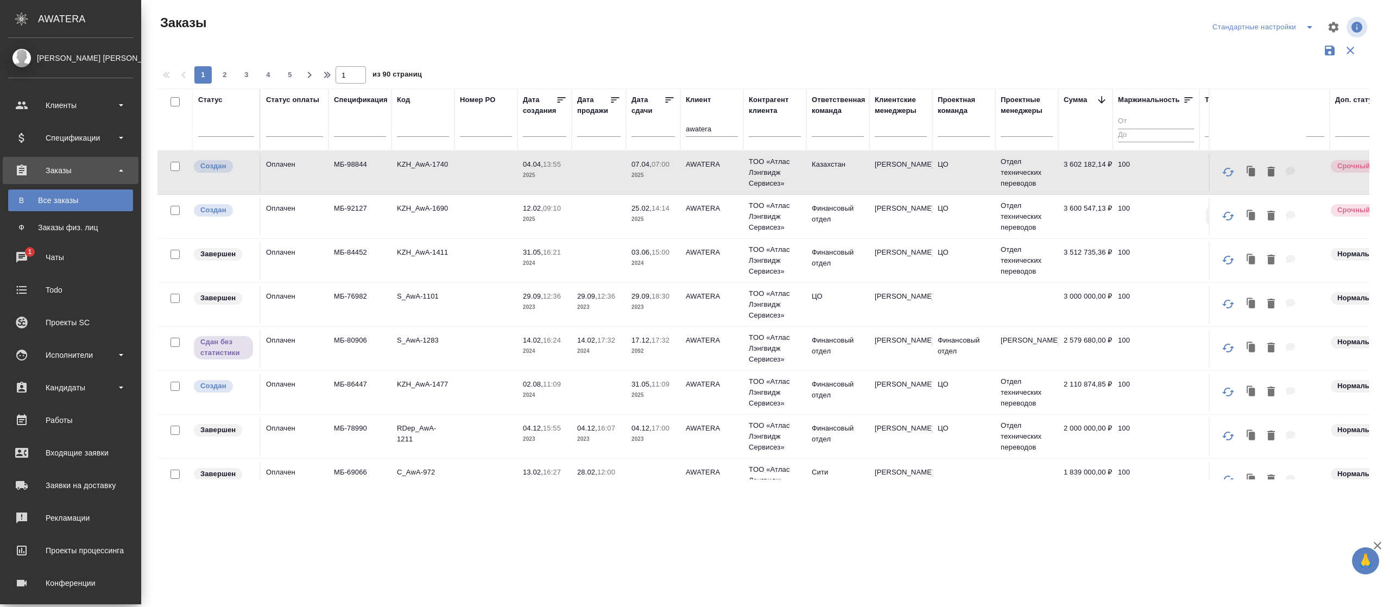
click at [48, 161] on div "Заказы" at bounding box center [71, 170] width 136 height 27
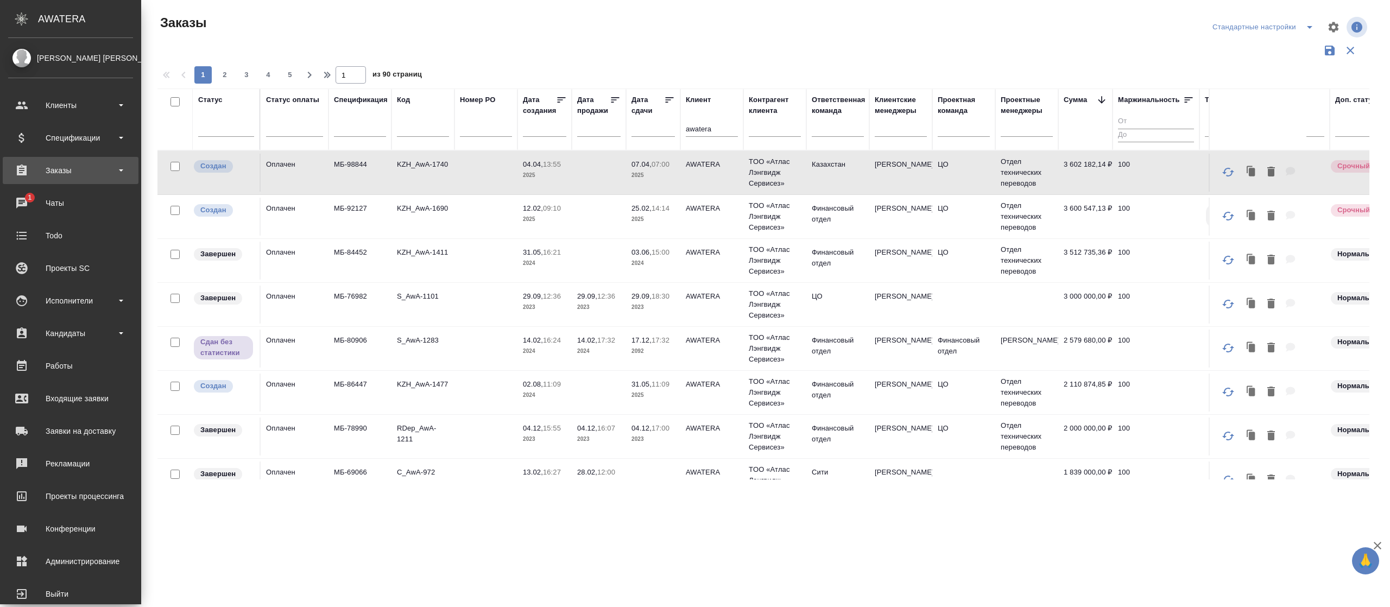
click at [64, 173] on div "Заказы" at bounding box center [70, 170] width 125 height 16
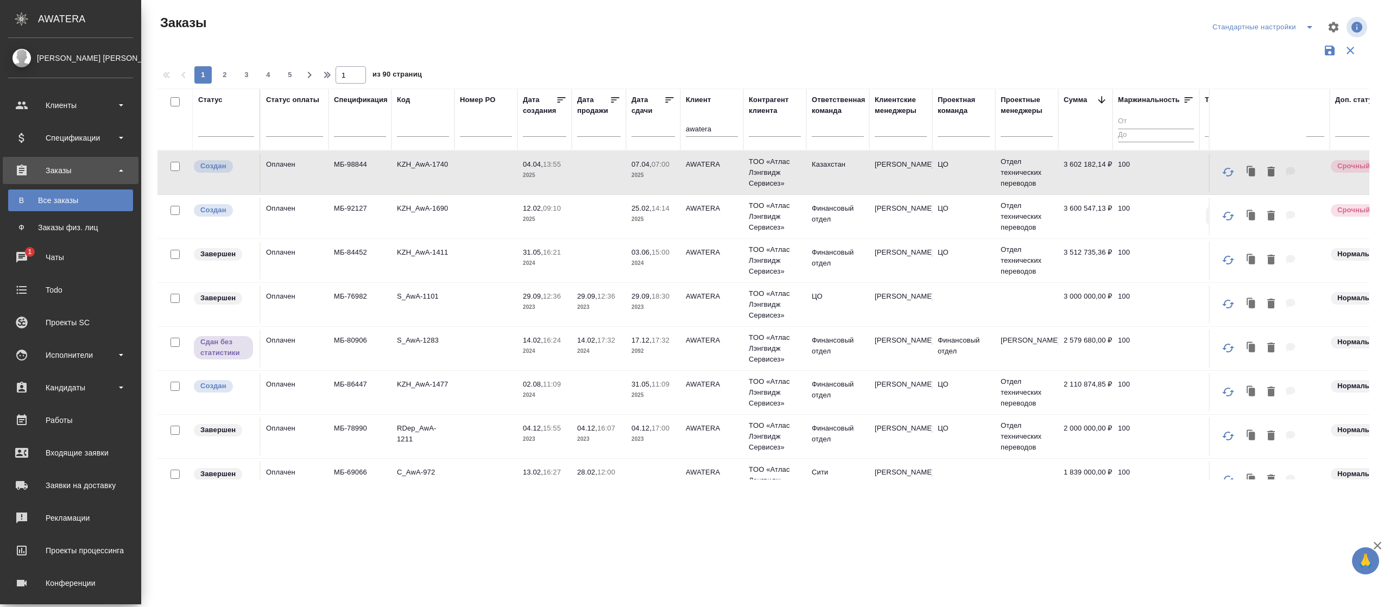
click at [61, 199] on div "Все заказы" at bounding box center [71, 200] width 114 height 11
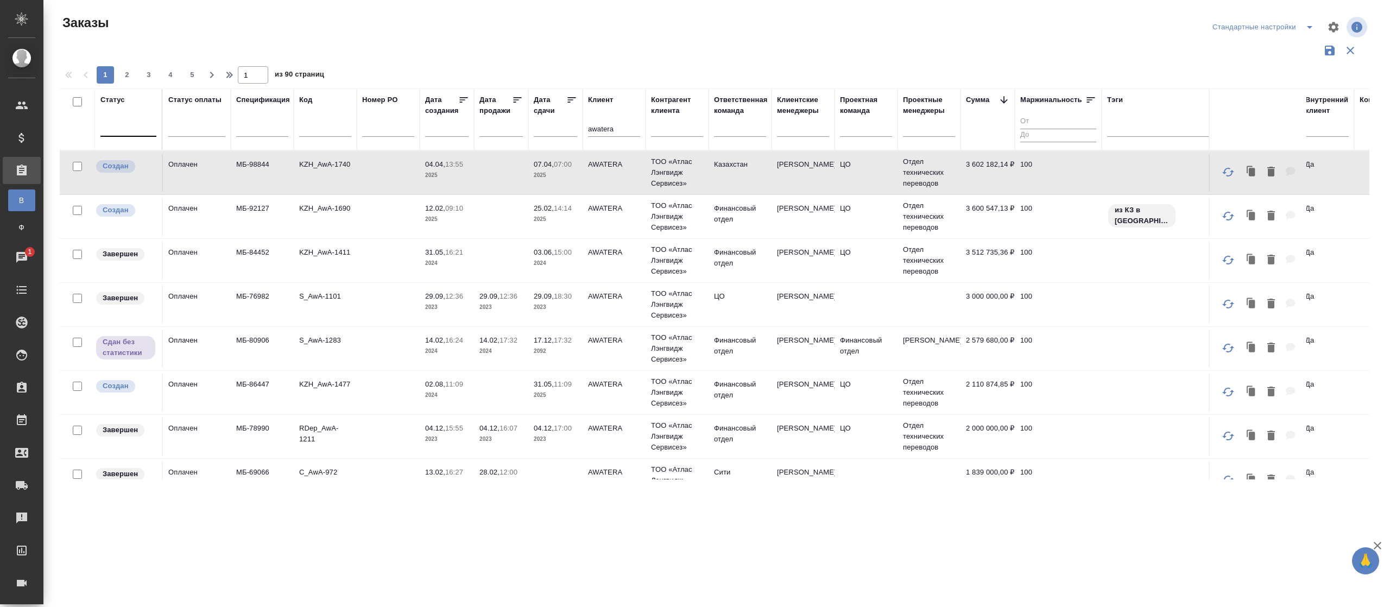
click at [124, 123] on div at bounding box center [128, 126] width 56 height 16
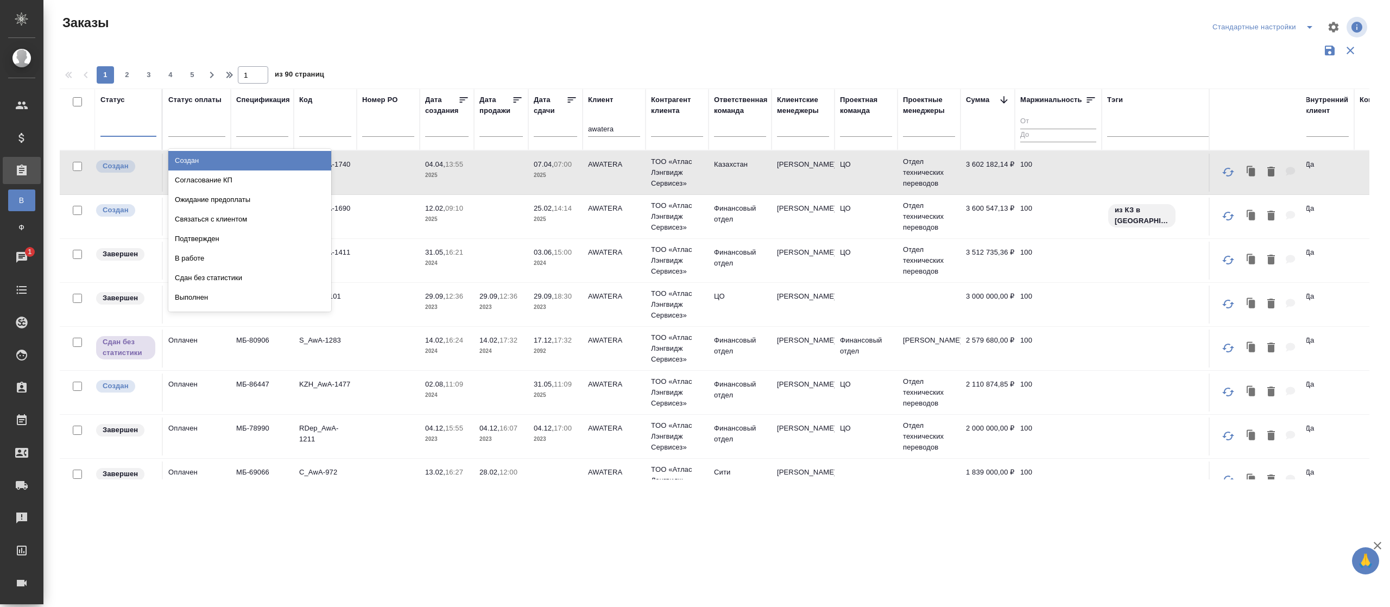
click at [181, 162] on div "Создан" at bounding box center [249, 161] width 163 height 20
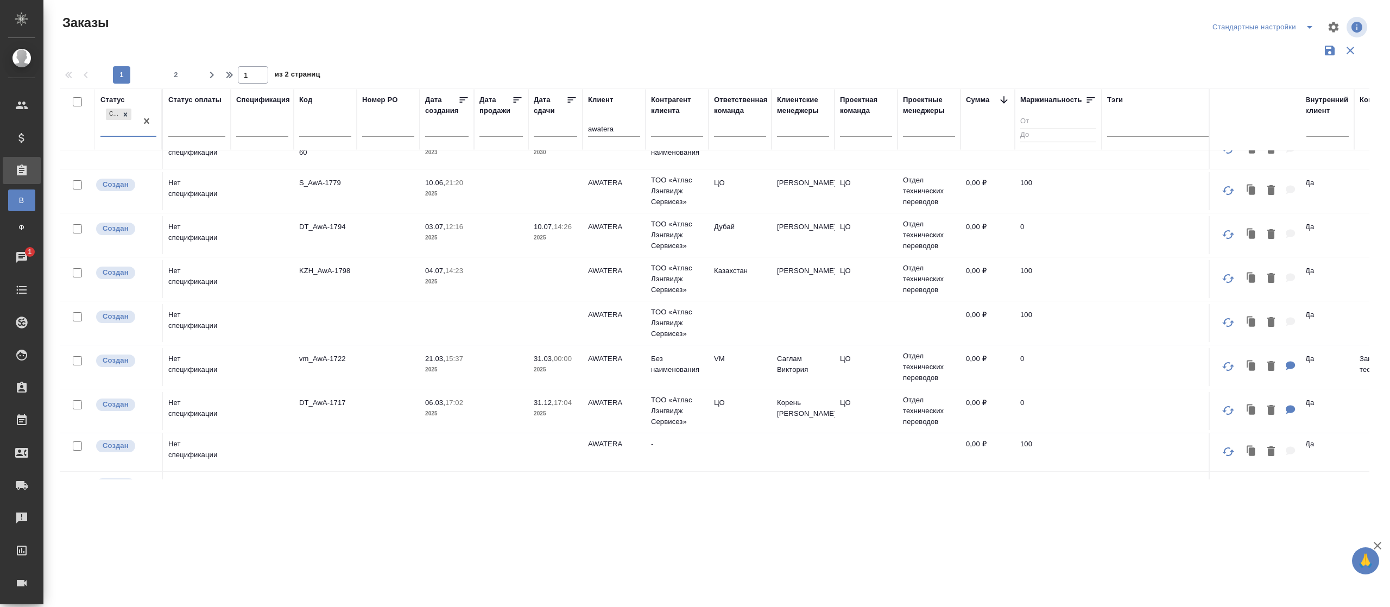
scroll to position [787, 0]
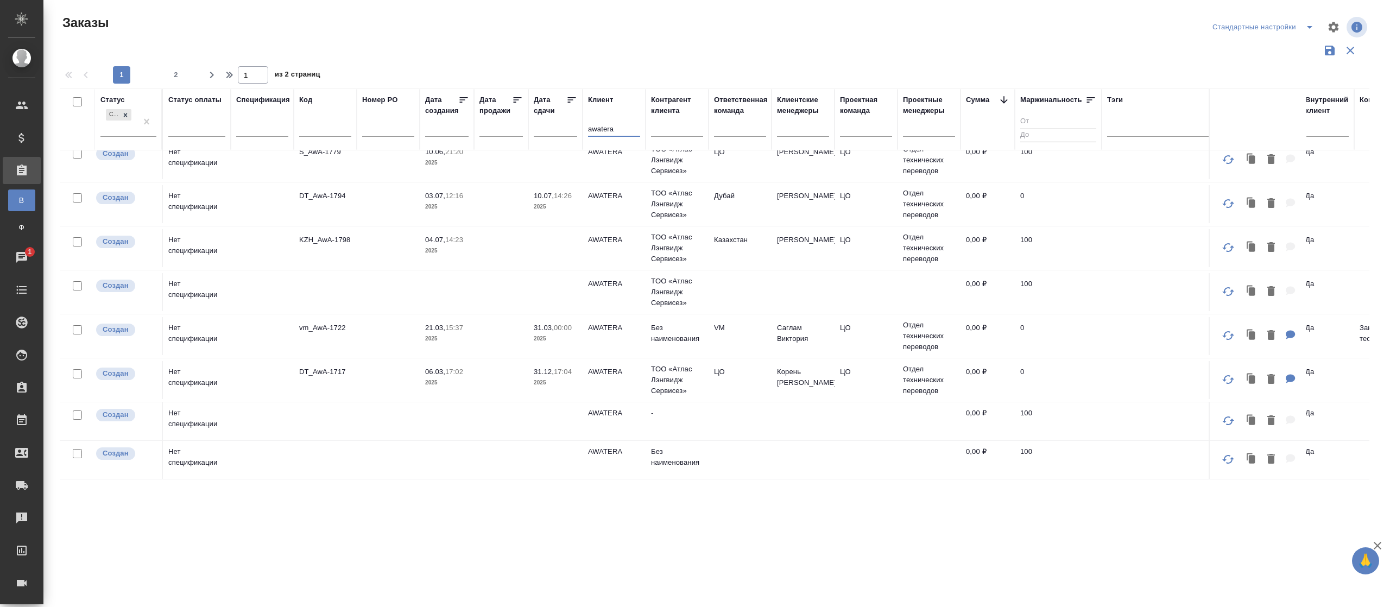
drag, startPoint x: 630, startPoint y: 135, endPoint x: 577, endPoint y: 125, distance: 54.0
click at [577, 125] on tr "Статус Создан Статус оплаты Спецификация Код Номер PO Дата создания Дата продаж…" at bounding box center [852, 120] width 1585 height 62
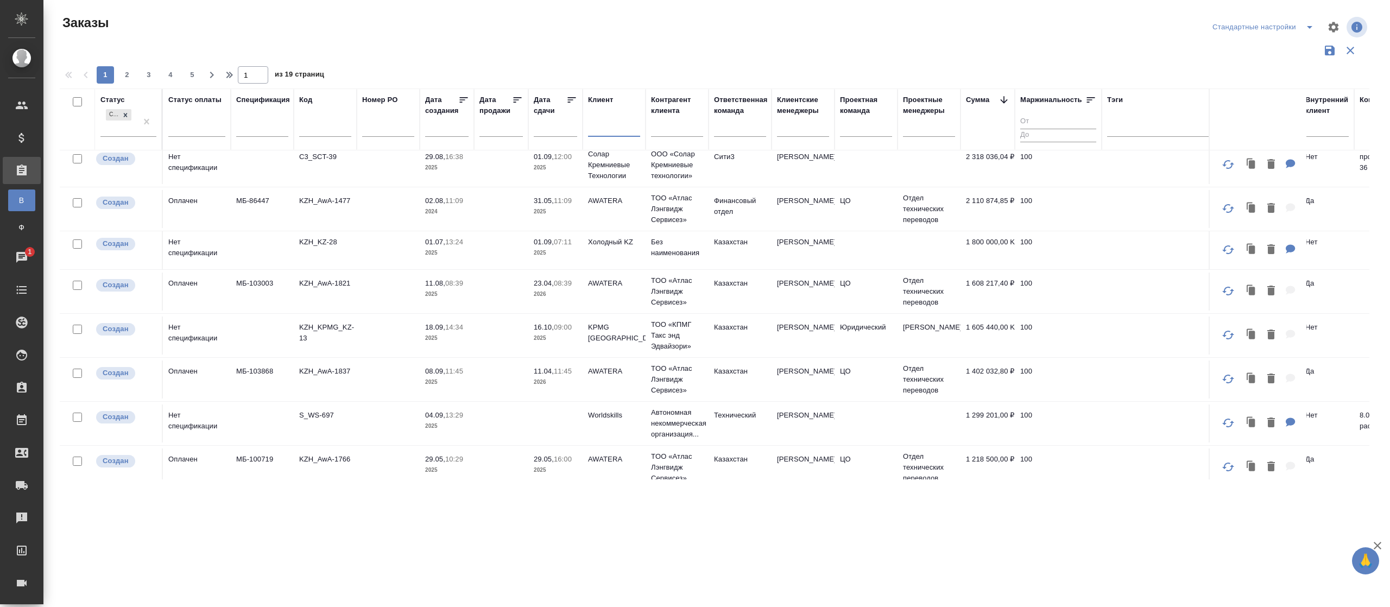
scroll to position [192, 0]
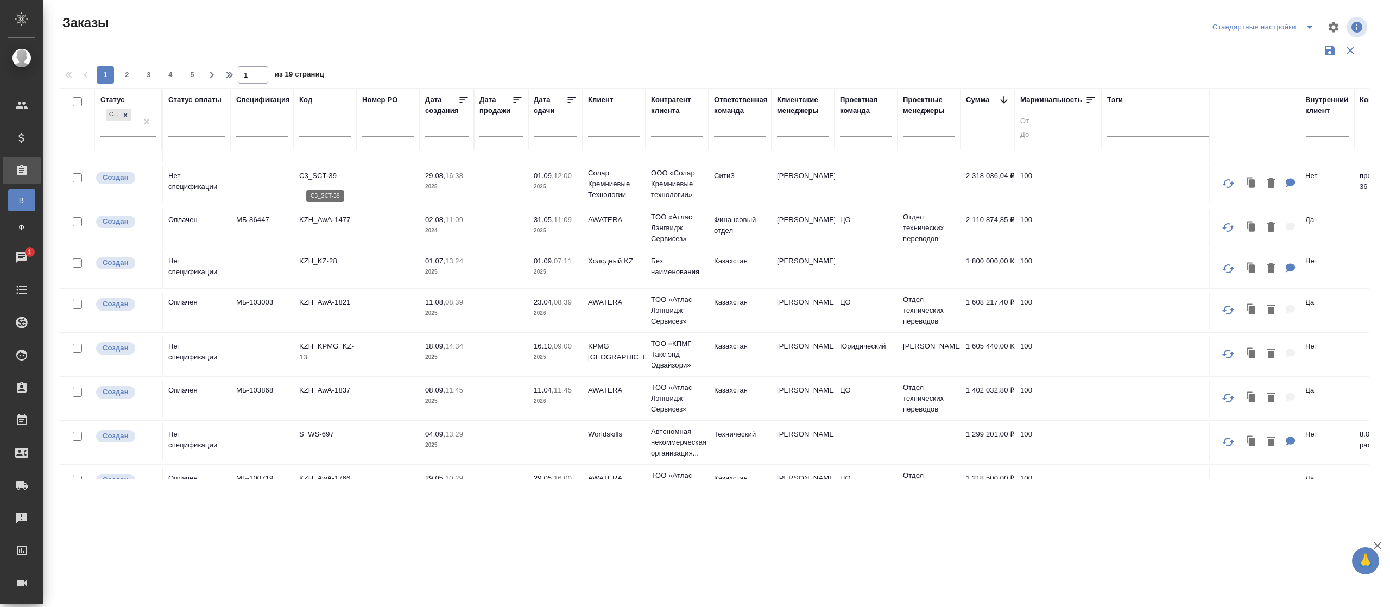
click at [307, 181] on p "C3_SCT-39" at bounding box center [325, 175] width 52 height 11
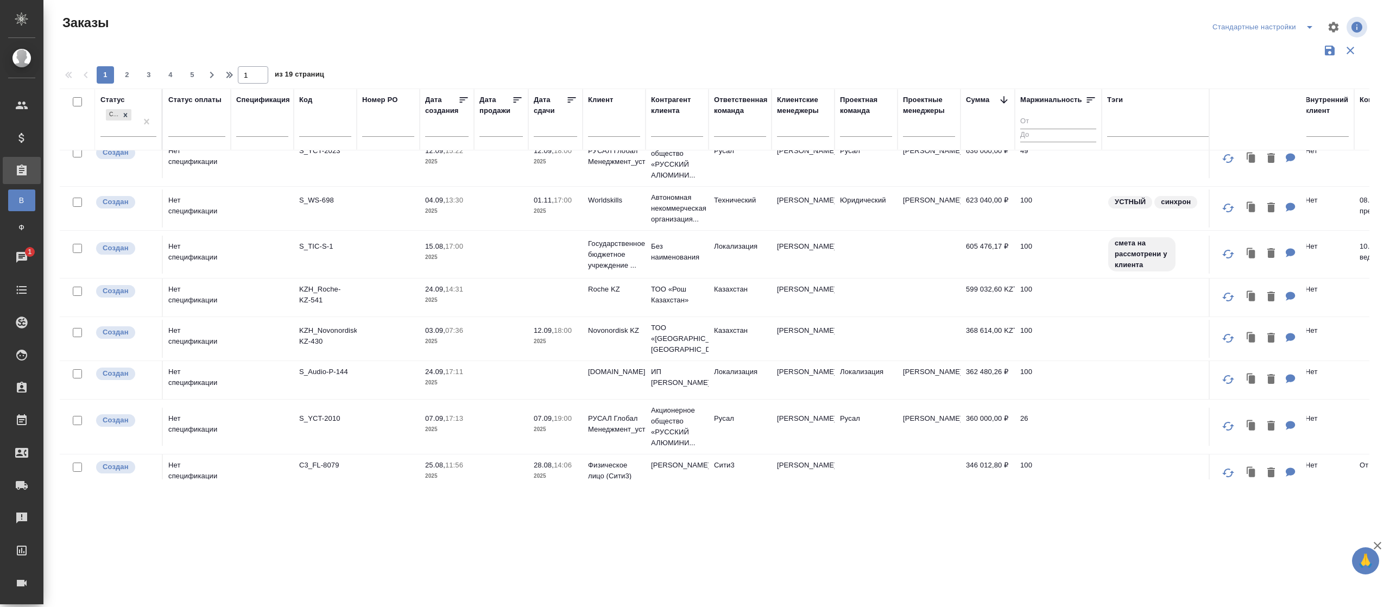
scroll to position [688, 0]
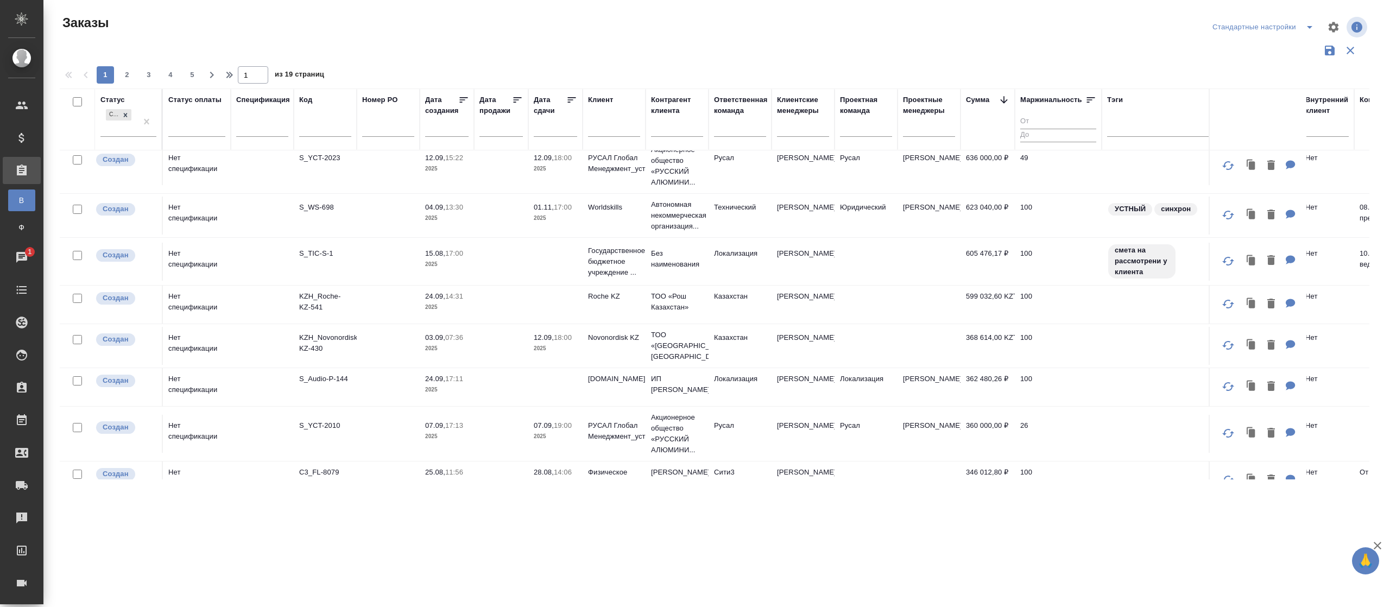
click at [673, 130] on input "text" at bounding box center [677, 130] width 52 height 14
type input "h"
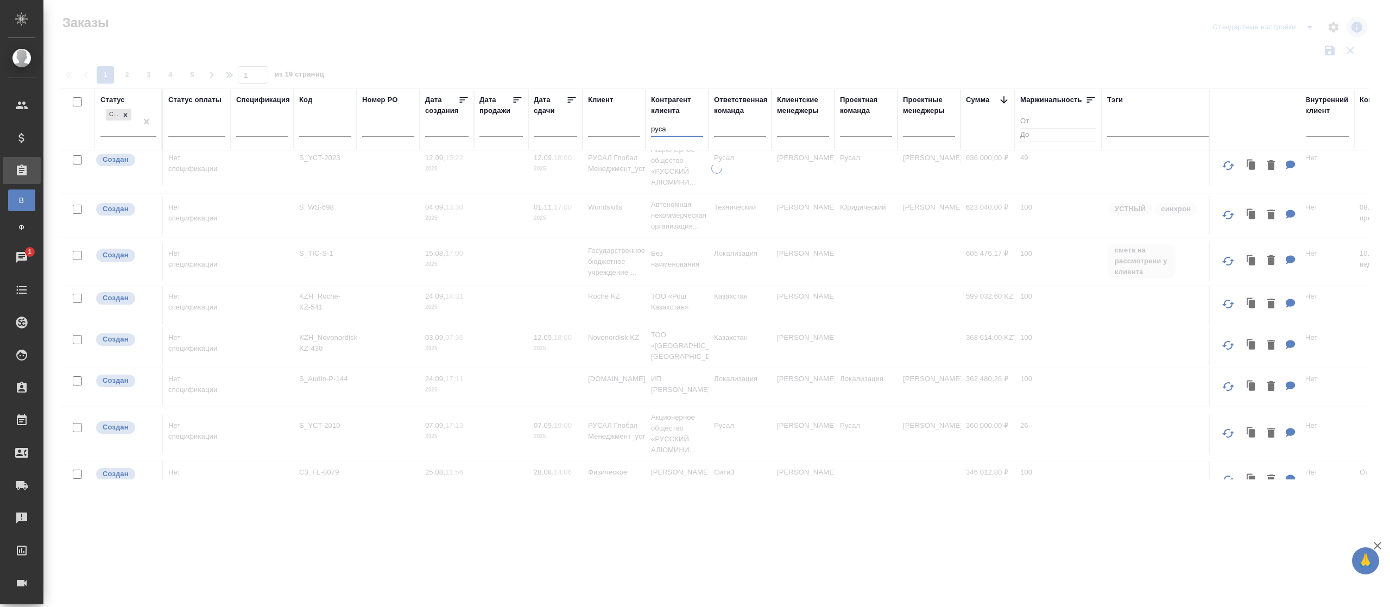
type input "русал"
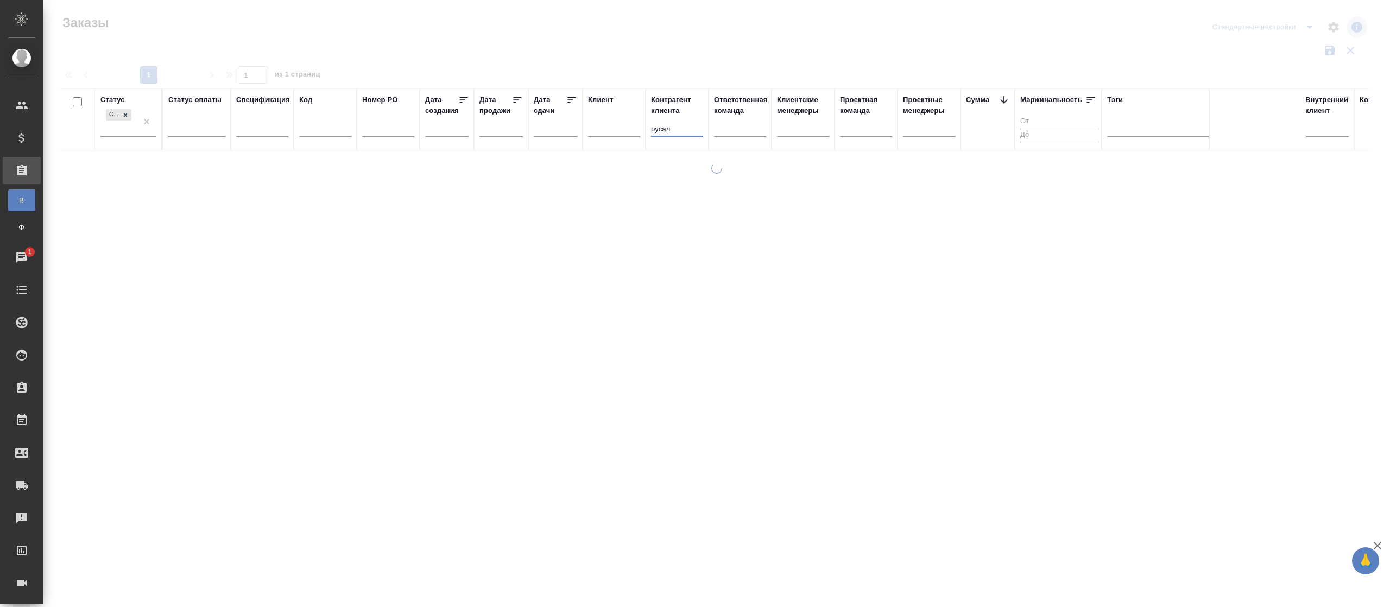
scroll to position [0, 0]
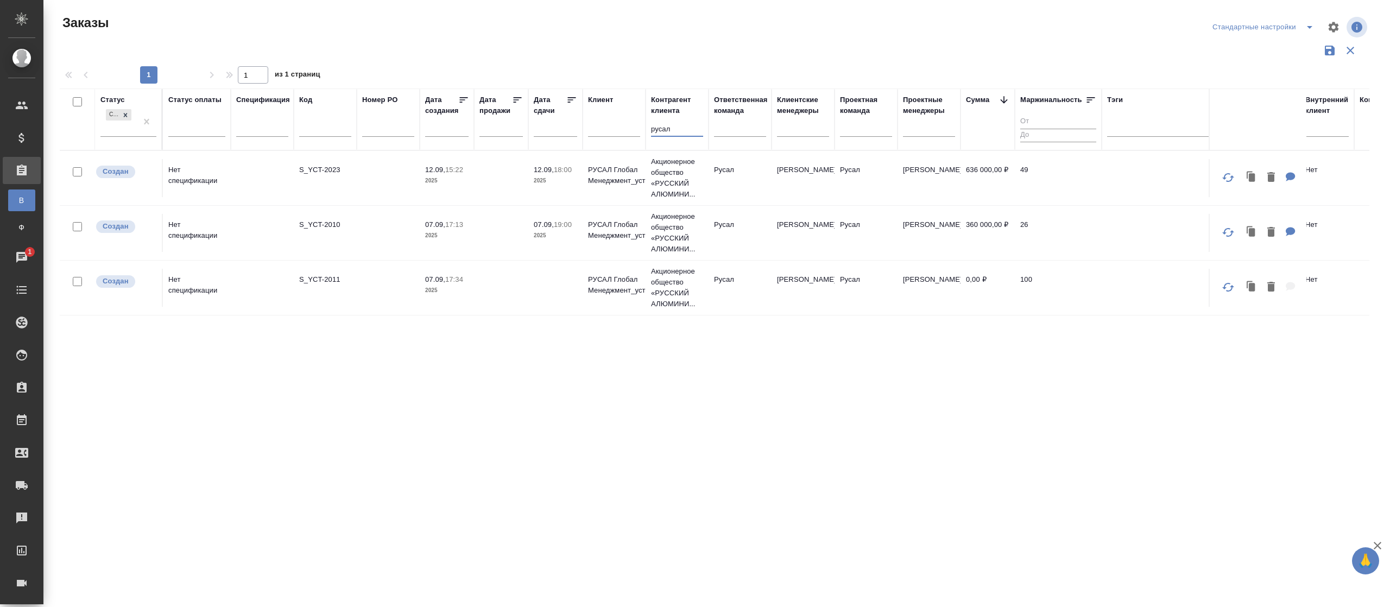
drag, startPoint x: 673, startPoint y: 130, endPoint x: 639, endPoint y: 131, distance: 34.2
click at [639, 131] on tr "Статус Создан Статус оплаты Спецификация Код Номер PO Дата создания Дата продаж…" at bounding box center [852, 120] width 1585 height 62
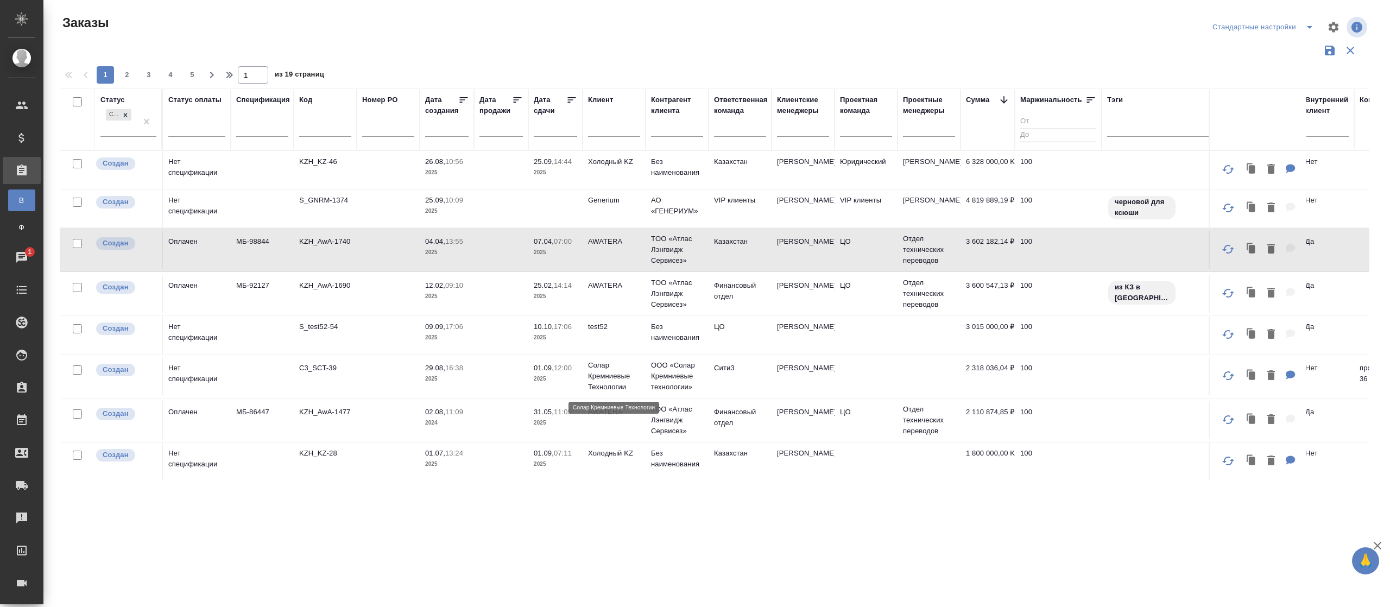
click at [617, 377] on p "Солар Кремниевые Технологии" at bounding box center [614, 376] width 52 height 33
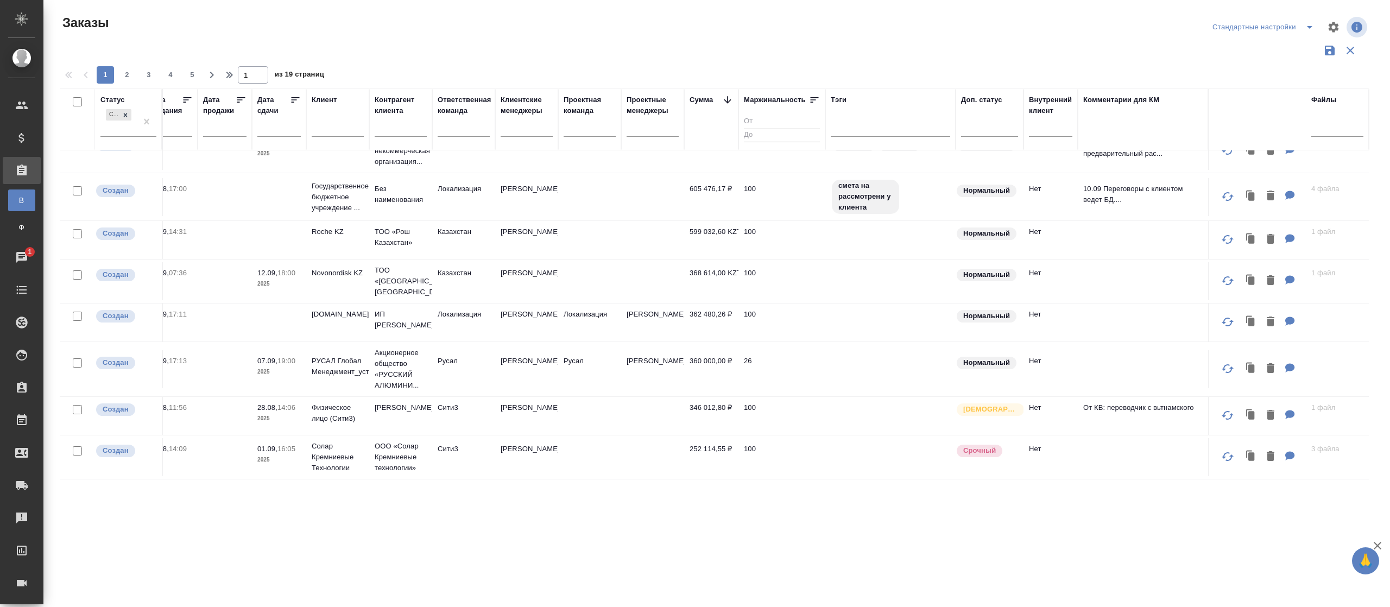
scroll to position [796, 0]
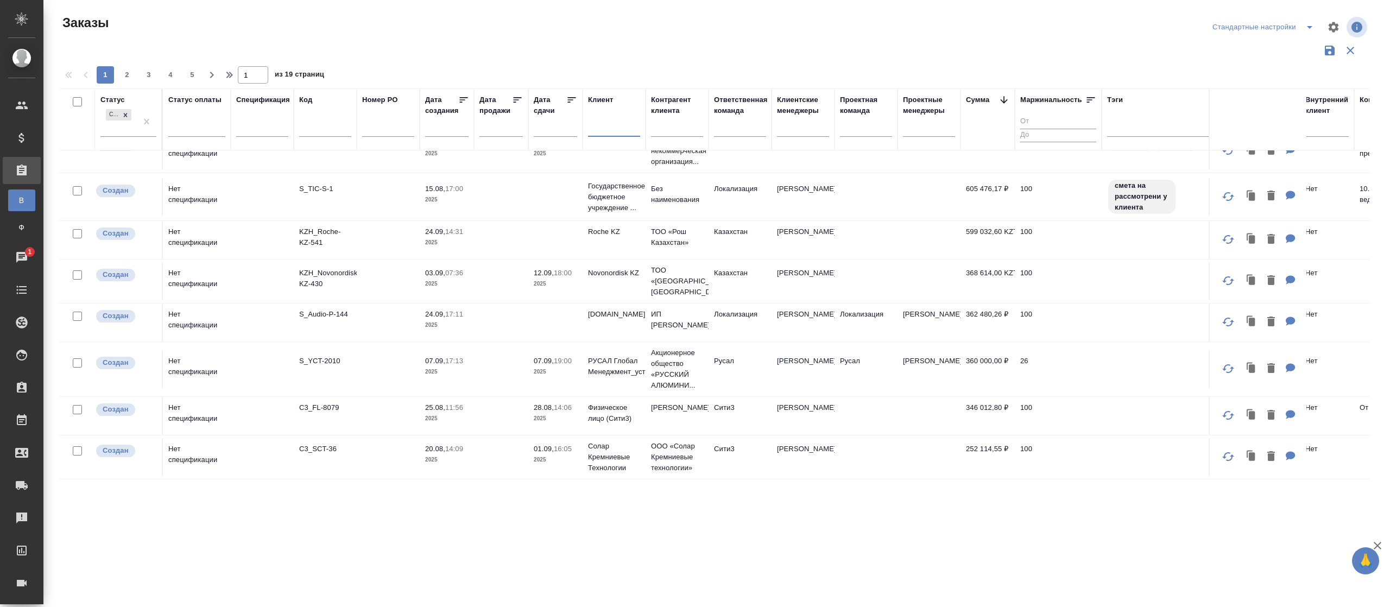
click at [609, 129] on input "text" at bounding box center [614, 130] width 52 height 14
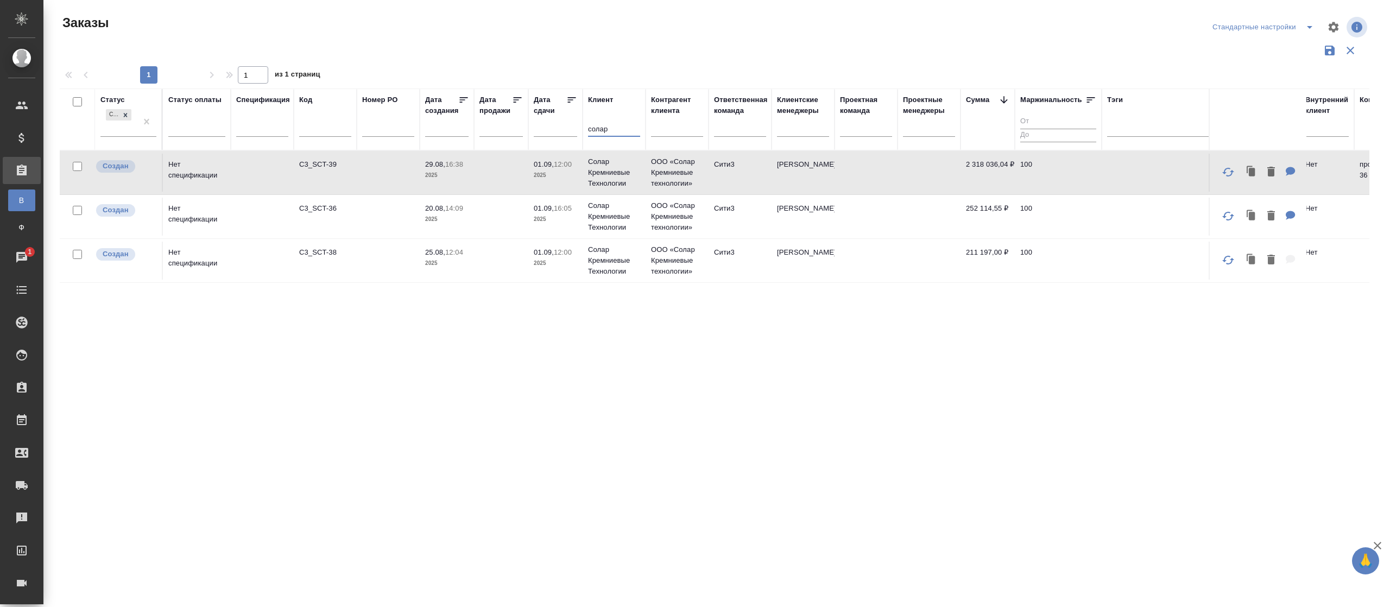
scroll to position [0, 0]
type input "солар"
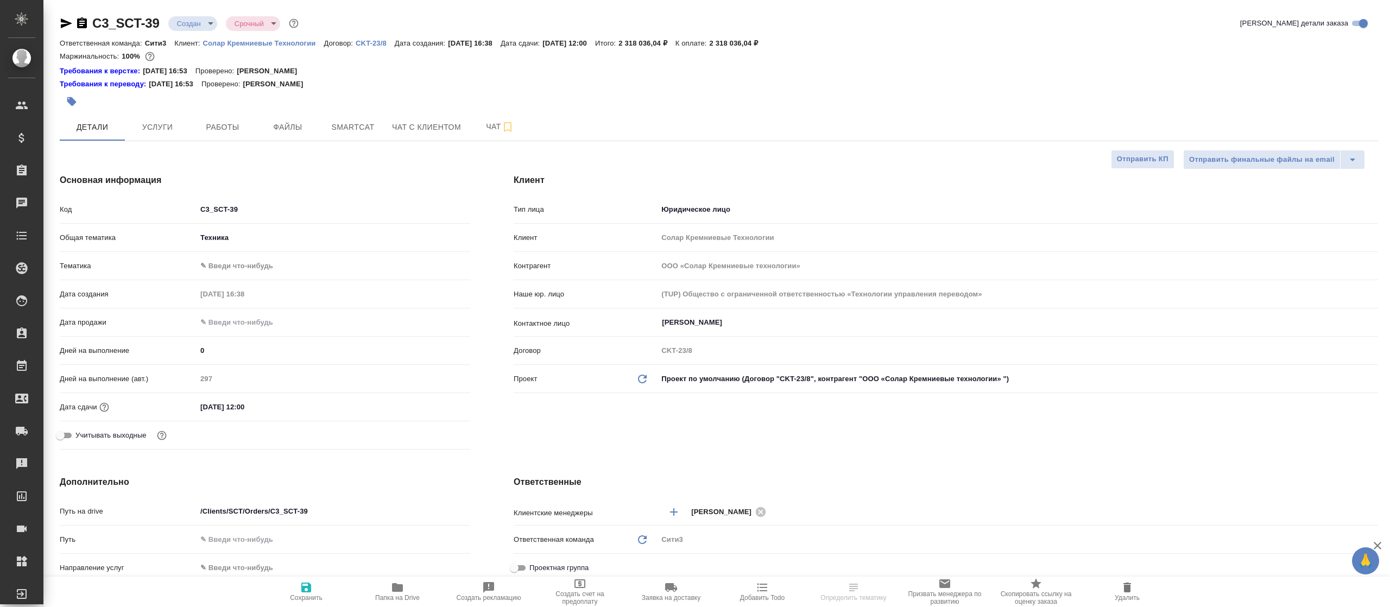
select select "RU"
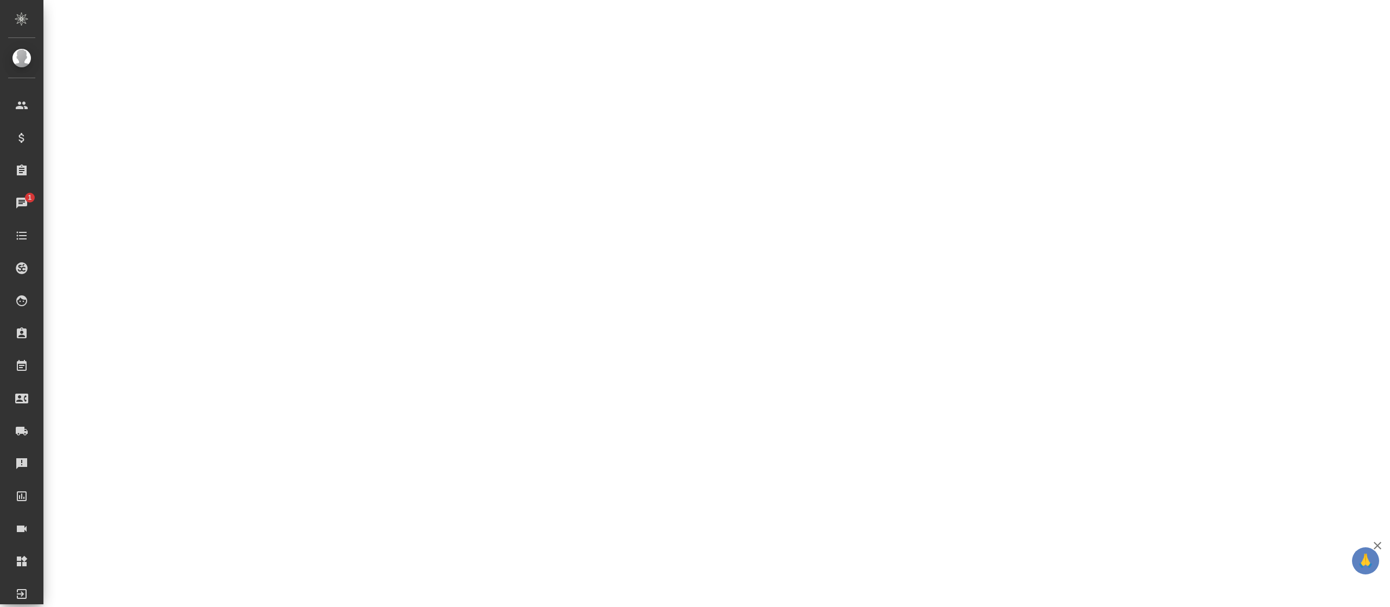
select select "RU"
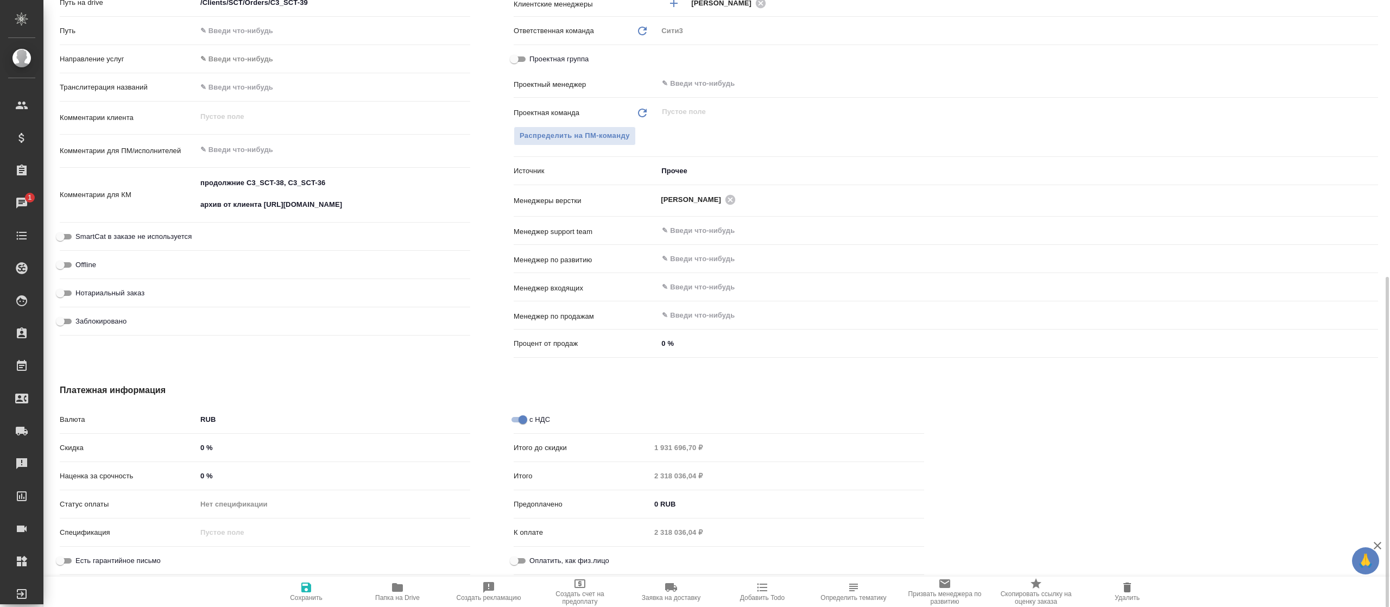
type textarea "x"
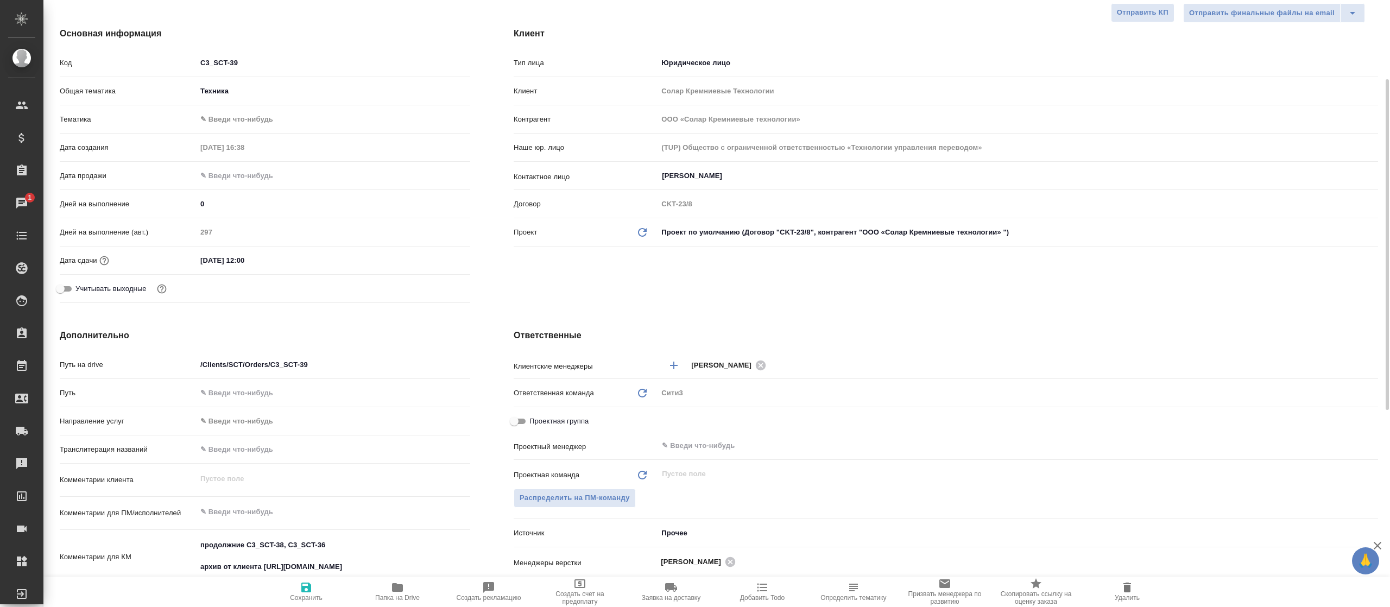
scroll to position [0, 0]
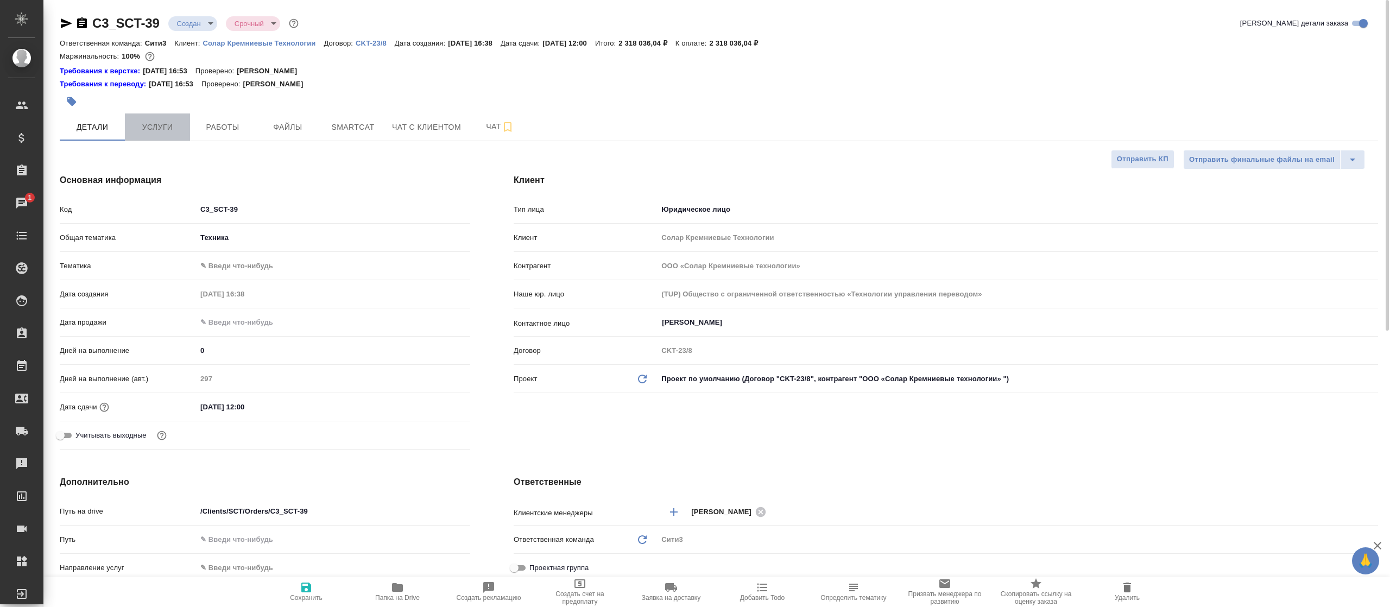
click at [136, 129] on span "Услуги" at bounding box center [157, 128] width 52 height 14
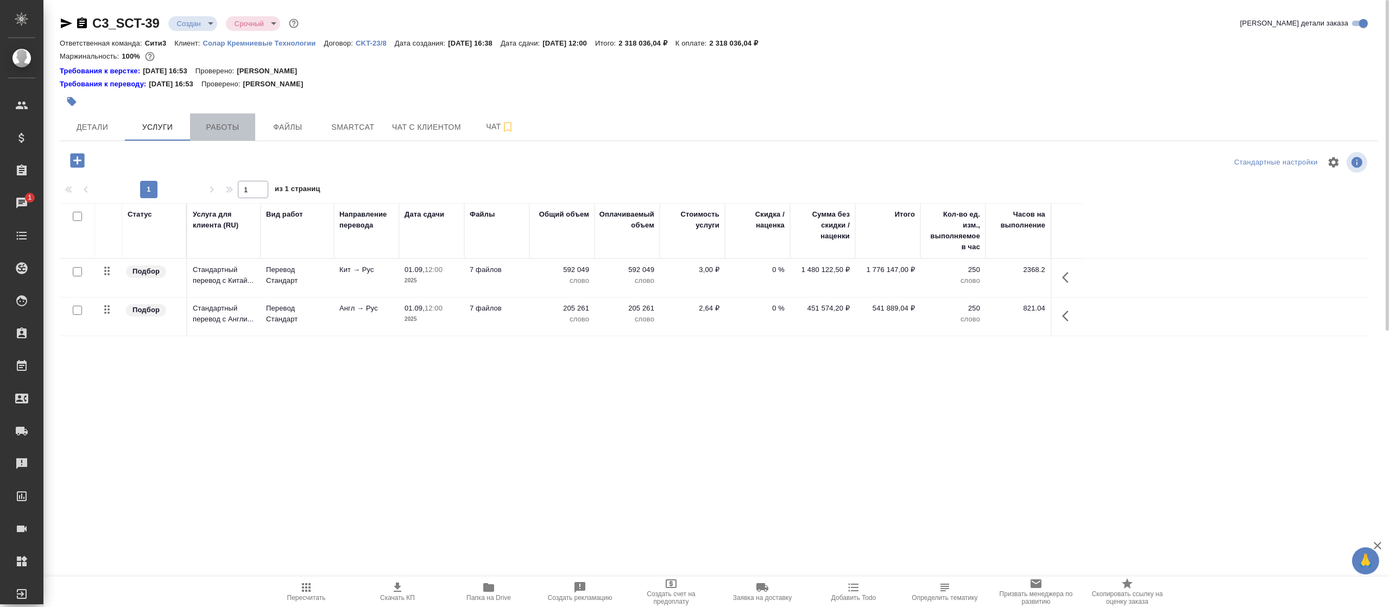
click at [246, 126] on span "Работы" at bounding box center [223, 128] width 52 height 14
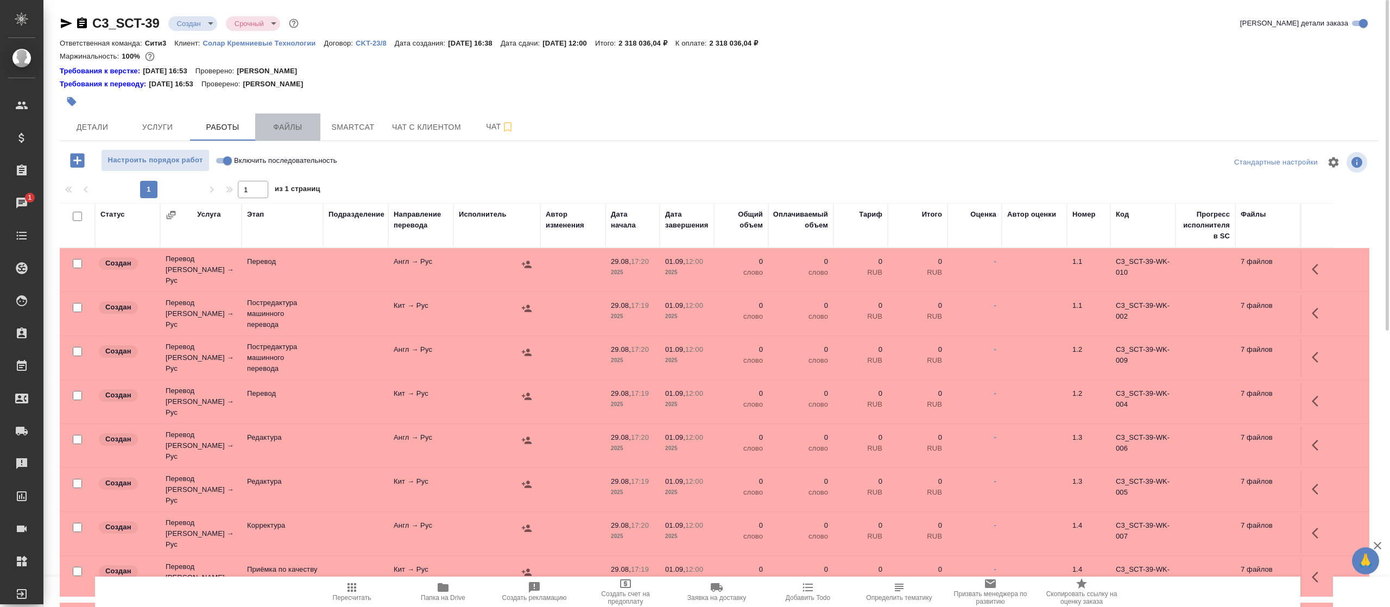
click at [276, 125] on span "Файлы" at bounding box center [288, 128] width 52 height 14
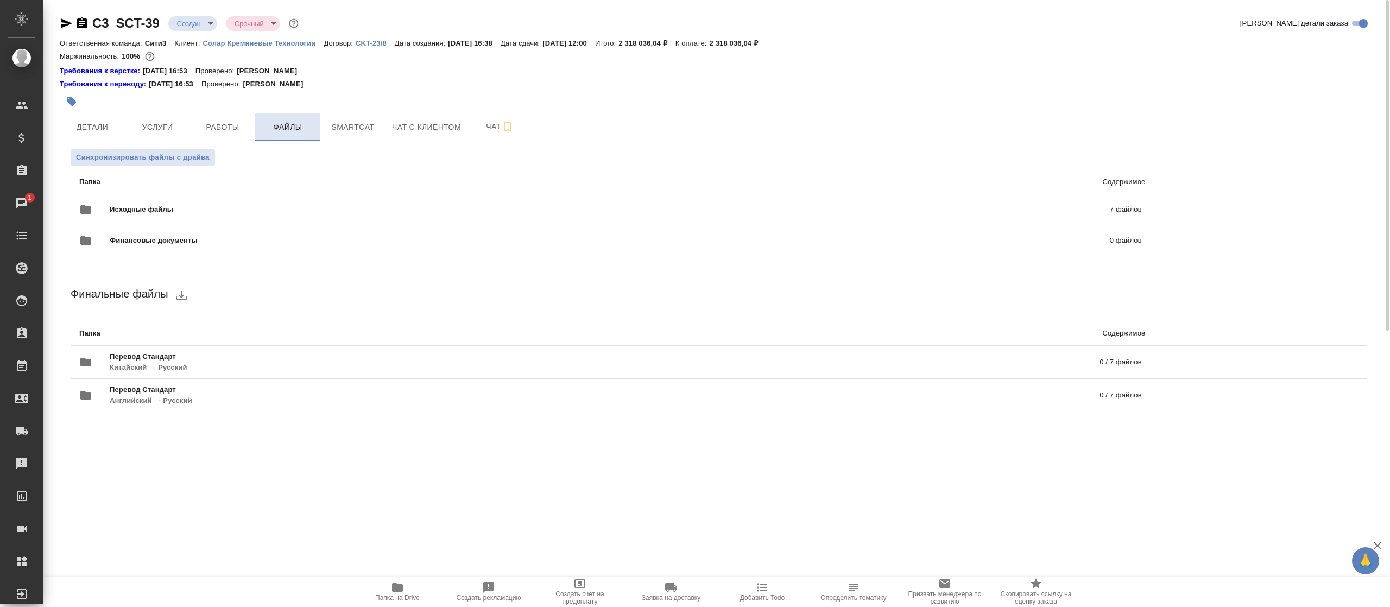
click at [276, 125] on span "Файлы" at bounding box center [288, 128] width 52 height 14
click at [350, 128] on span "Smartcat" at bounding box center [353, 128] width 52 height 14
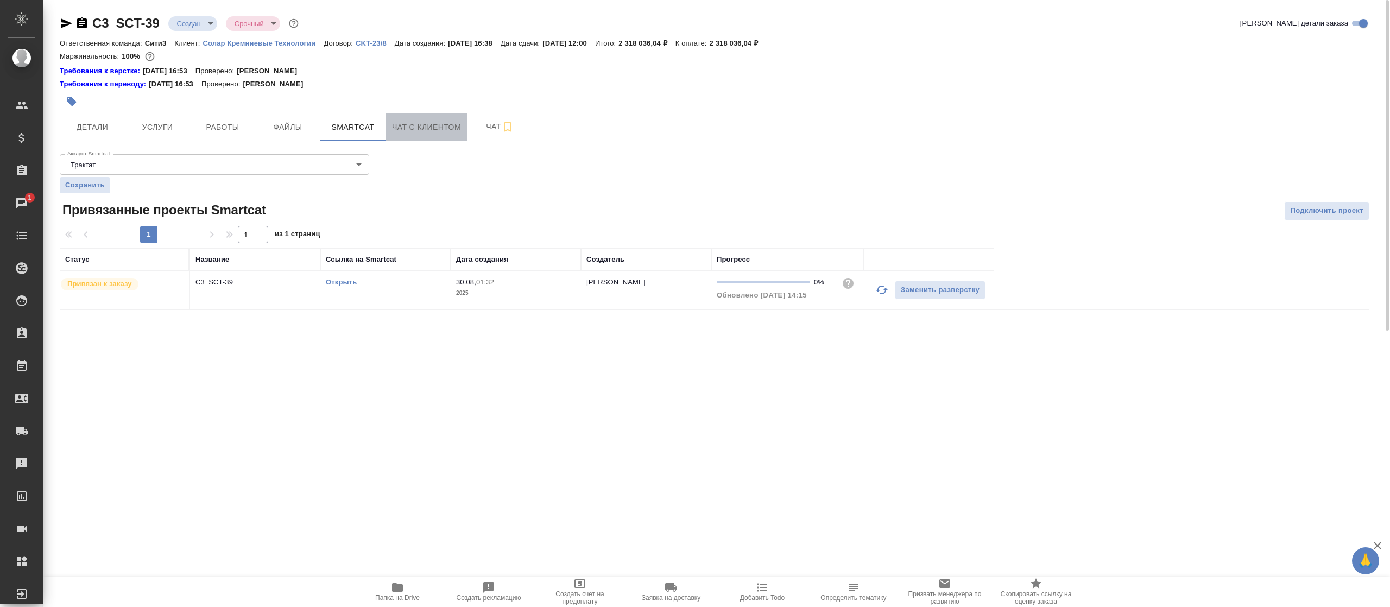
click at [420, 125] on span "Чат с клиентом" at bounding box center [426, 128] width 69 height 14
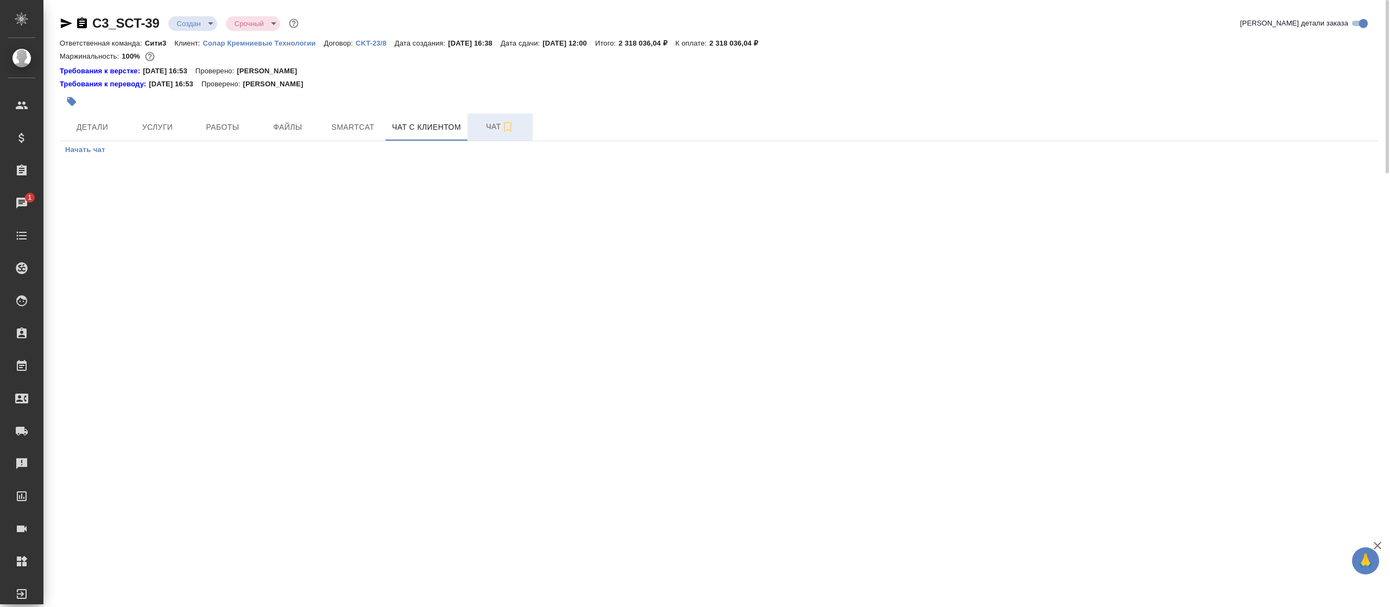
click at [488, 124] on span "Чат" at bounding box center [500, 127] width 52 height 14
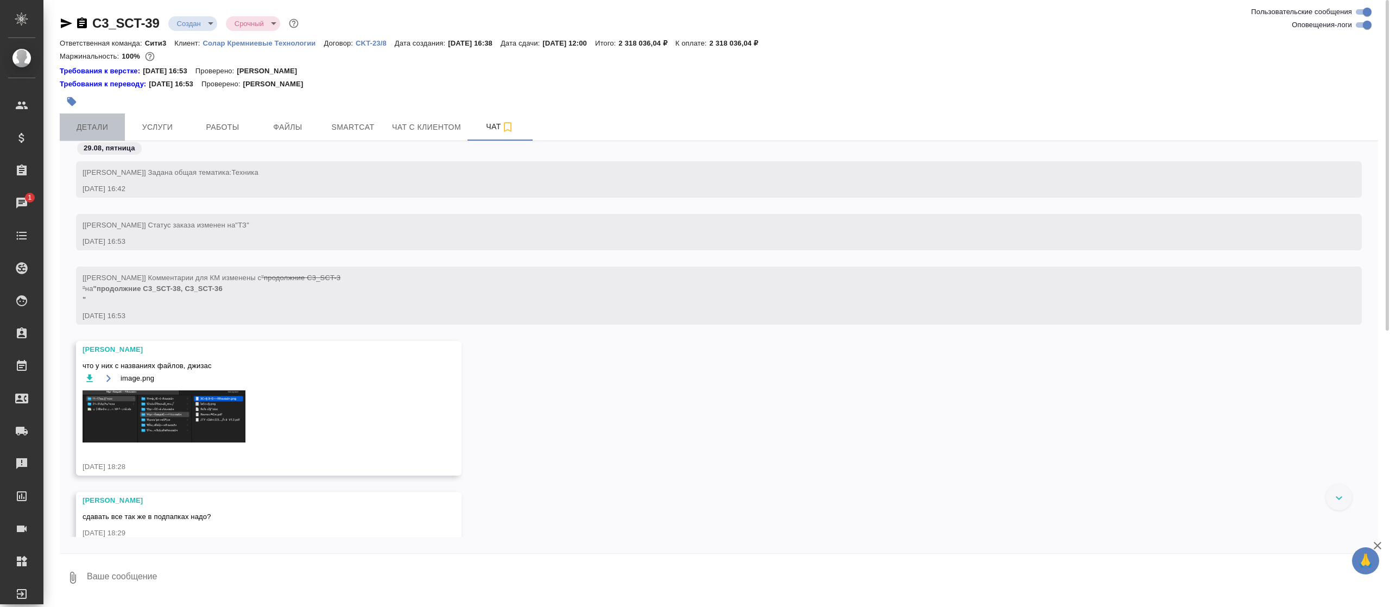
click at [92, 122] on span "Детали" at bounding box center [92, 128] width 52 height 14
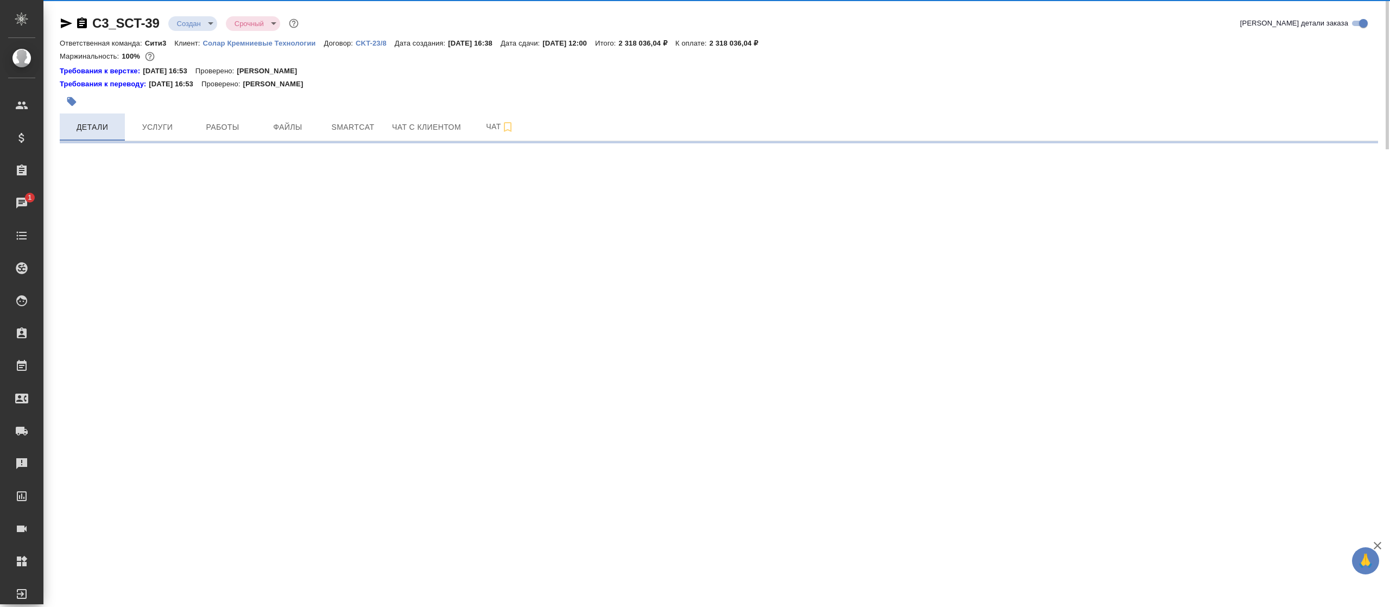
select select "RU"
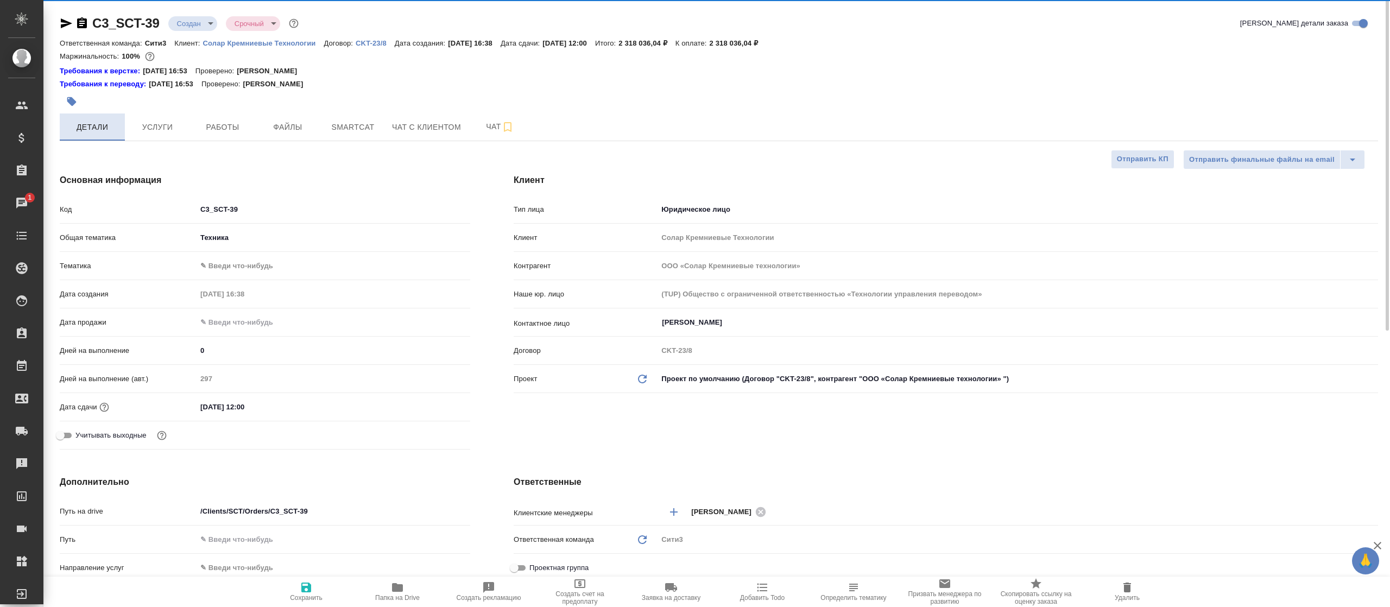
type textarea "x"
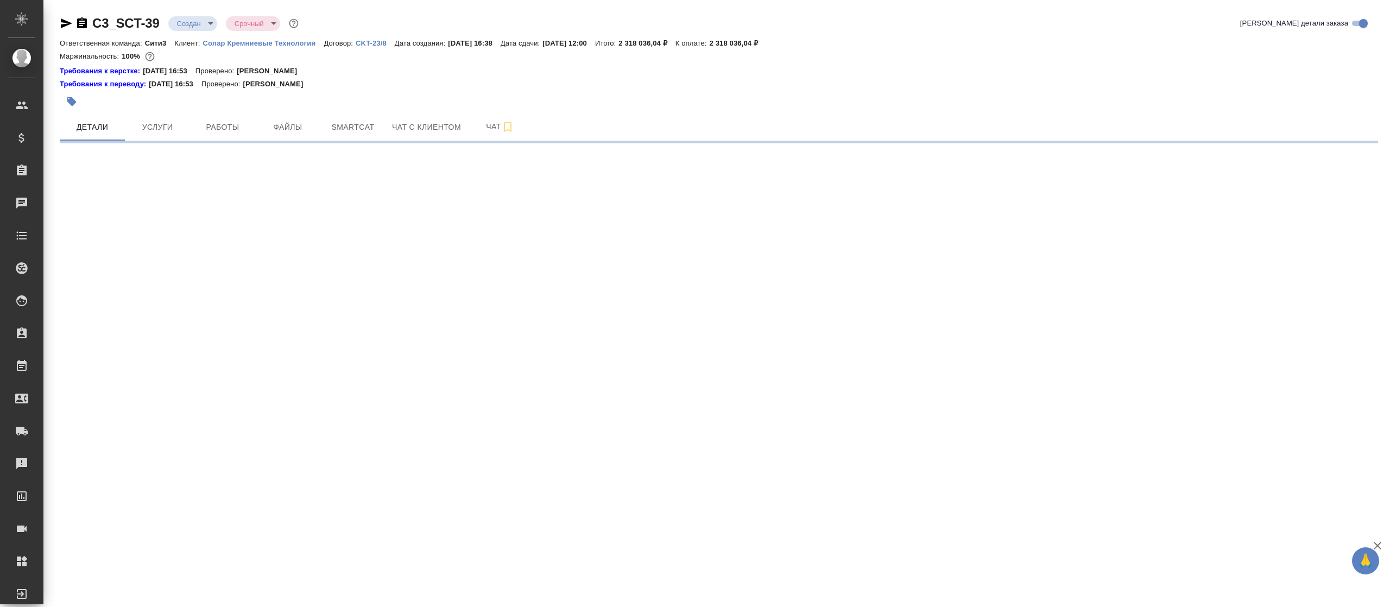
select select "RU"
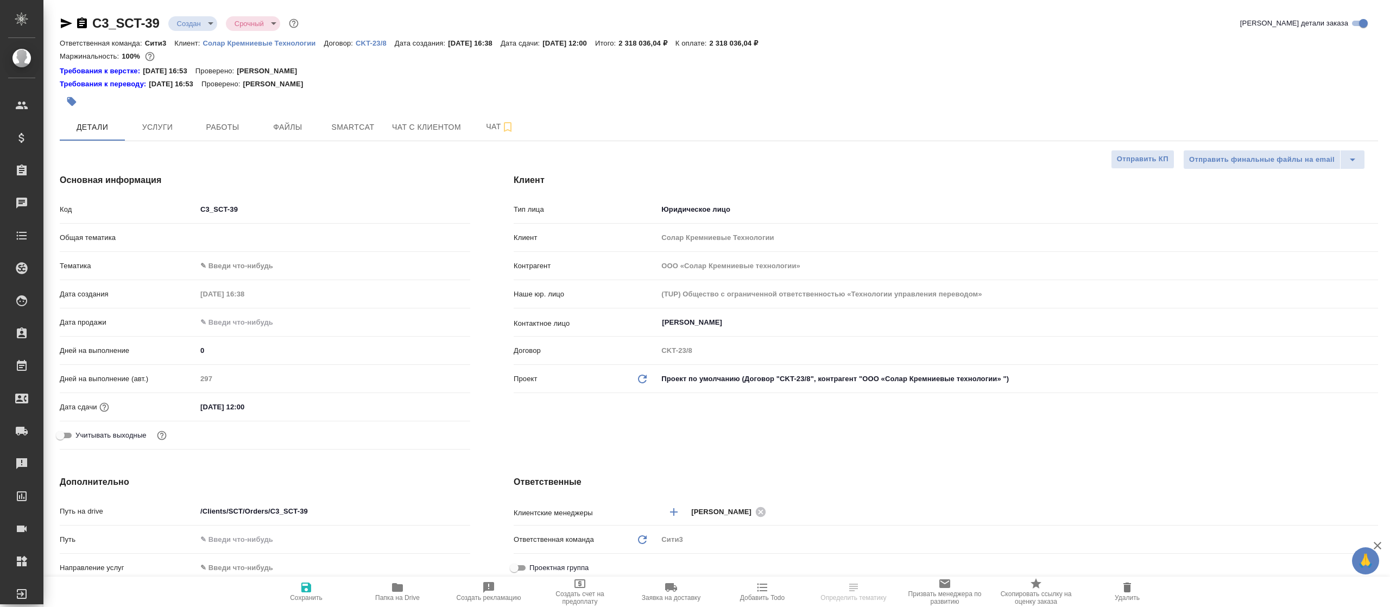
type textarea "x"
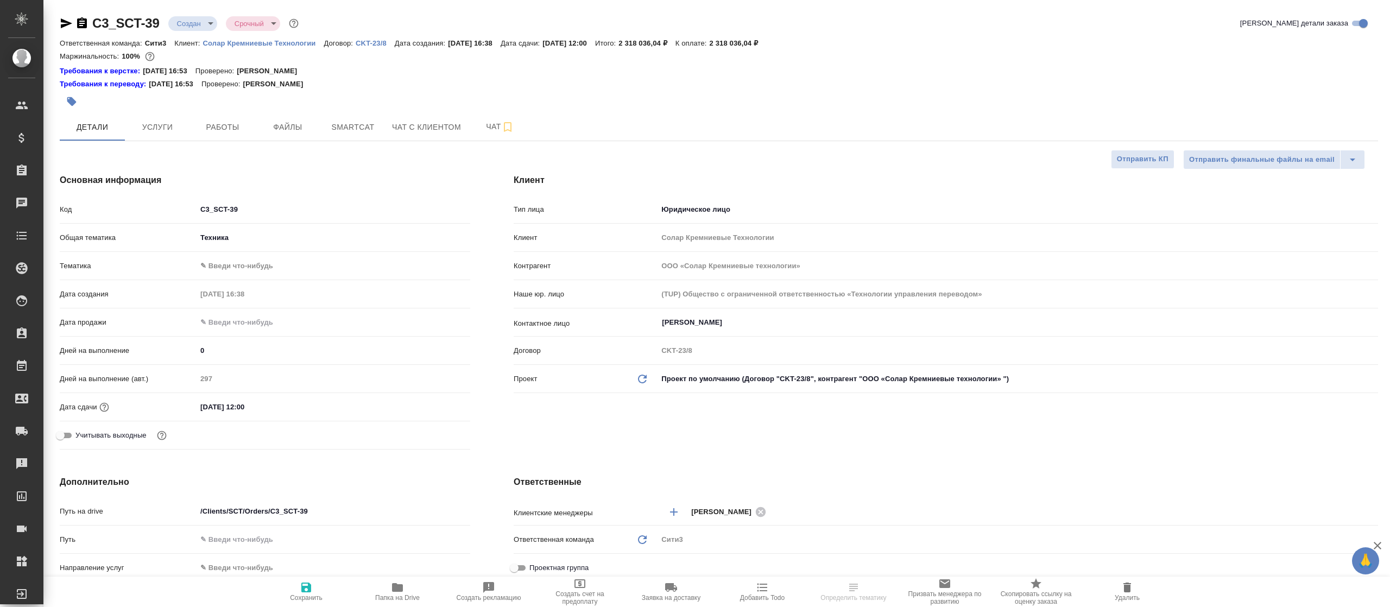
type textarea "x"
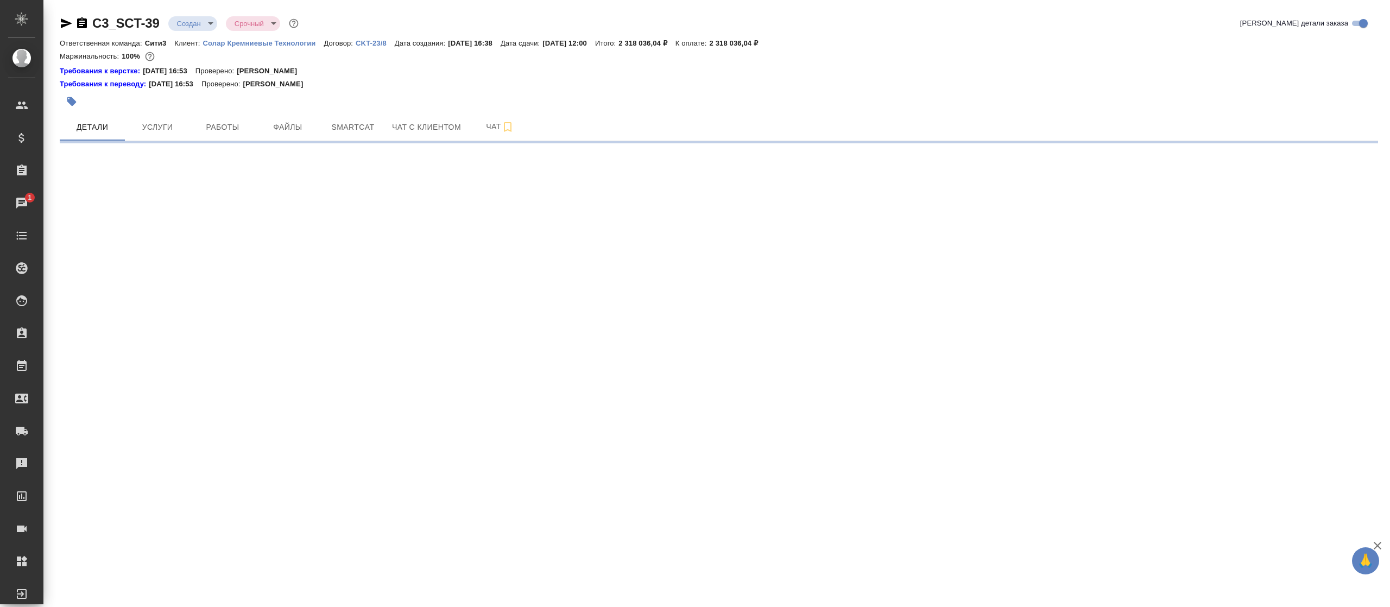
select select "RU"
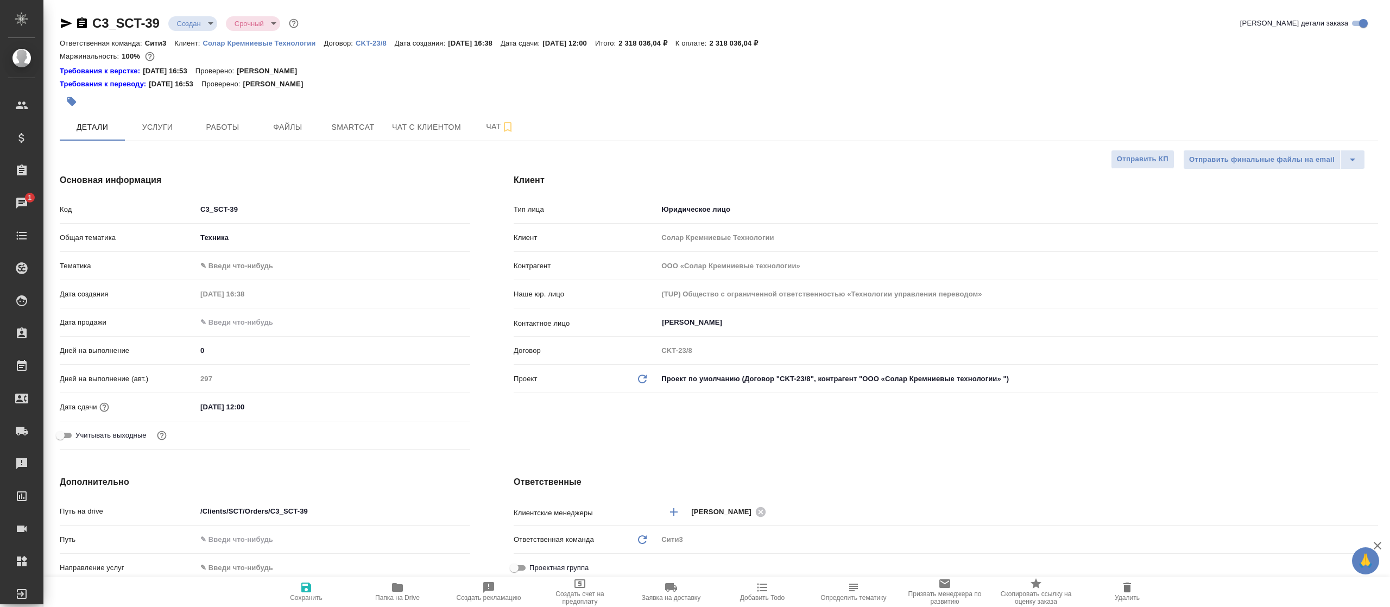
type textarea "x"
